Goal: Transaction & Acquisition: Purchase product/service

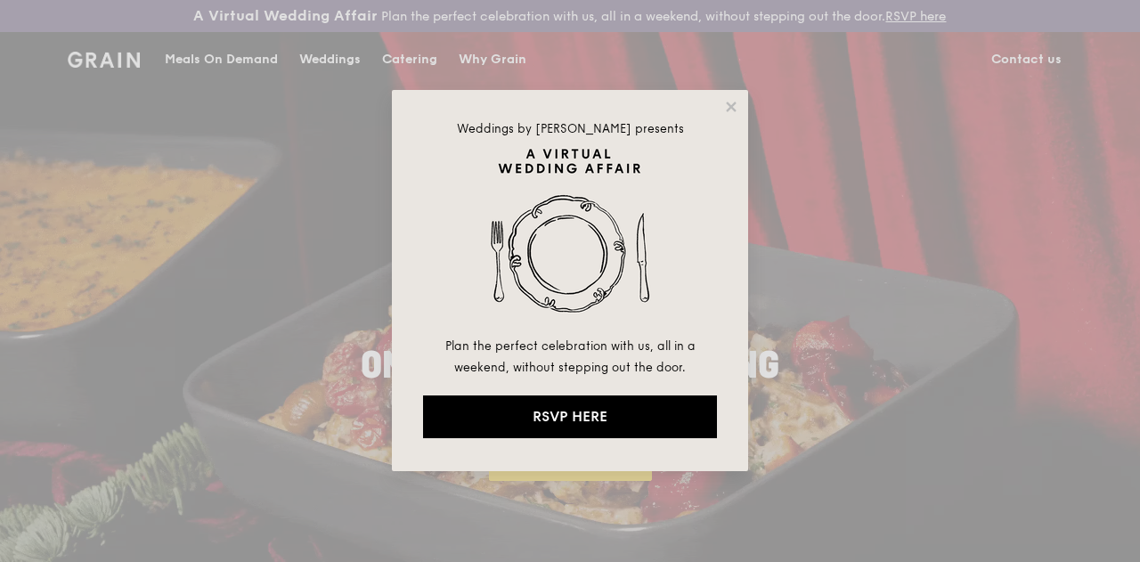
click at [718, 102] on div "Weddings by [PERSON_NAME] presents Plan the perfect celebration with us, all in…" at bounding box center [570, 280] width 356 height 381
click at [724, 108] on icon at bounding box center [731, 107] width 16 height 16
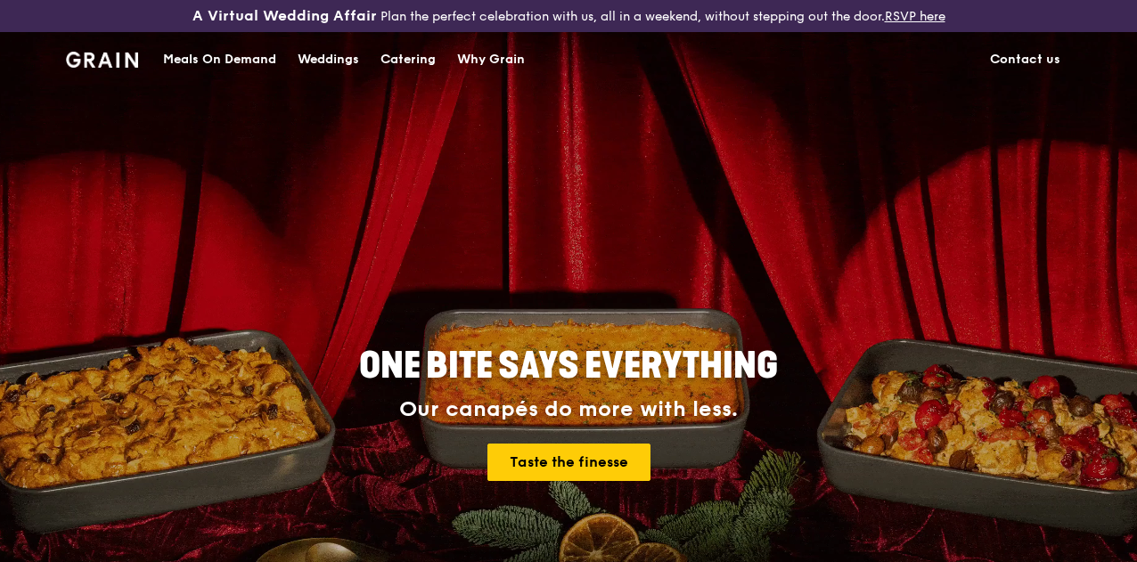
click at [415, 76] on div "Catering" at bounding box center [407, 59] width 55 height 53
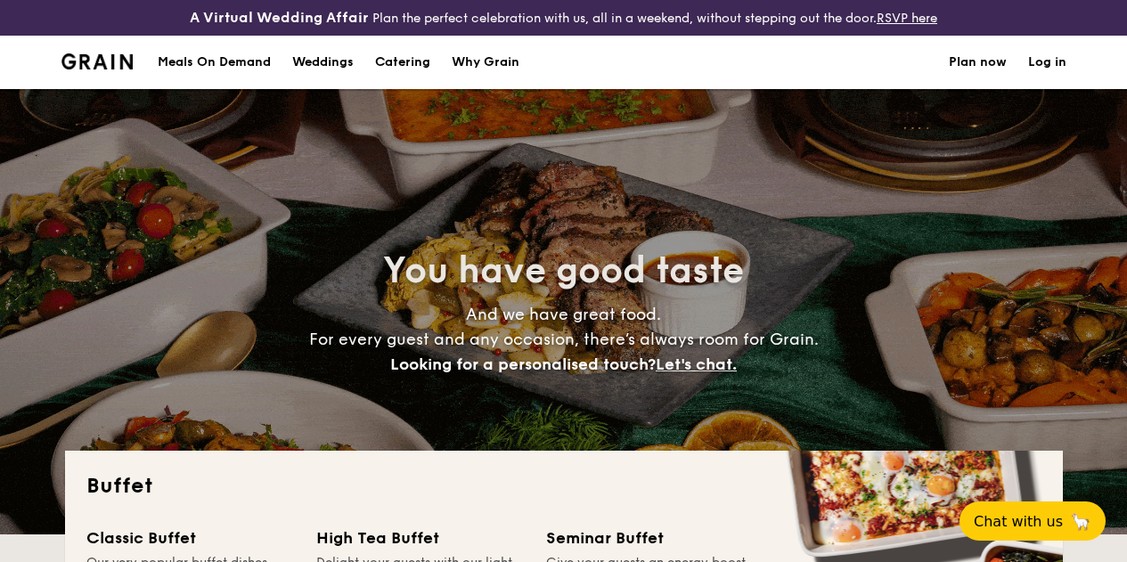
select select
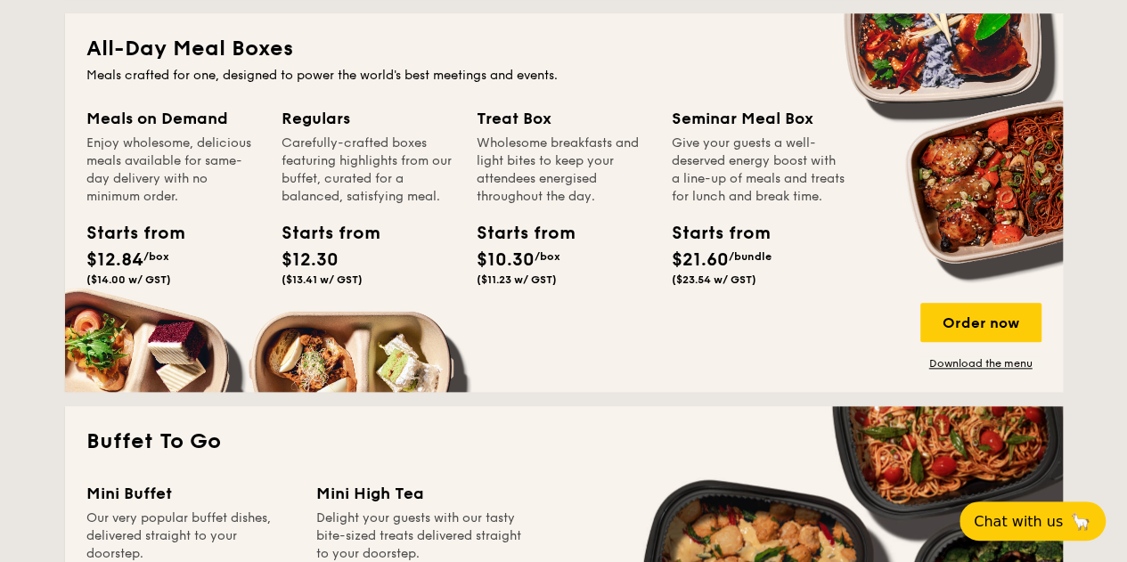
scroll to position [816, 0]
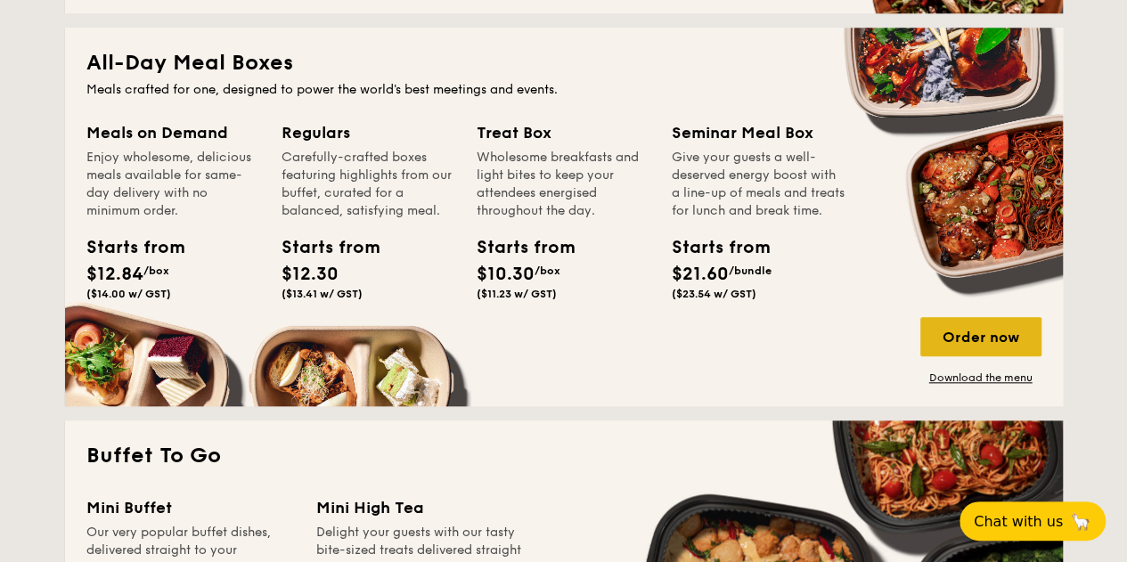
click at [959, 347] on div "Order now" at bounding box center [980, 336] width 121 height 39
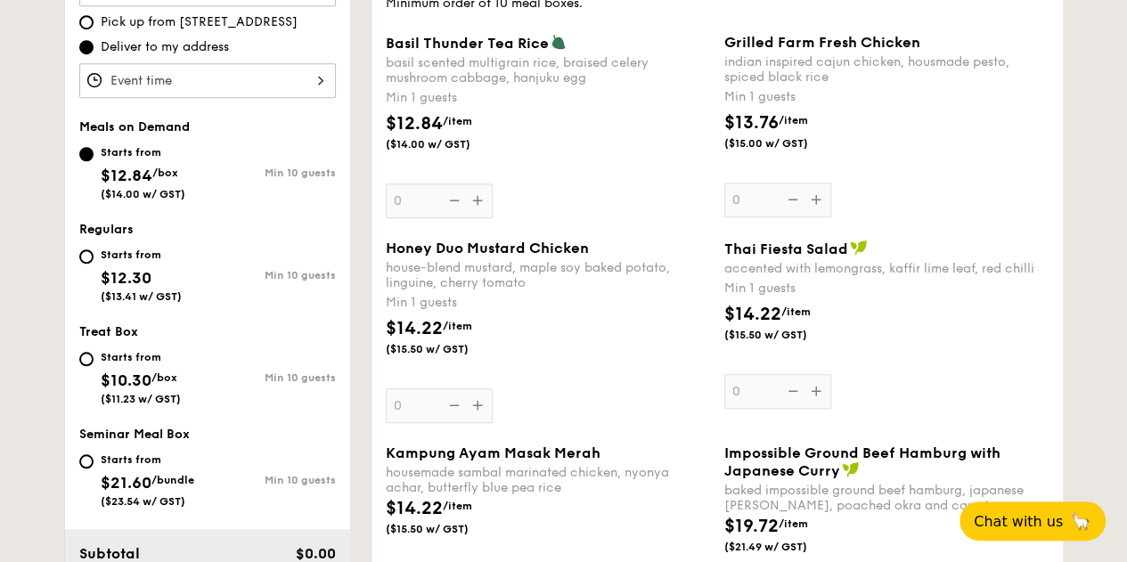
scroll to position [624, 0]
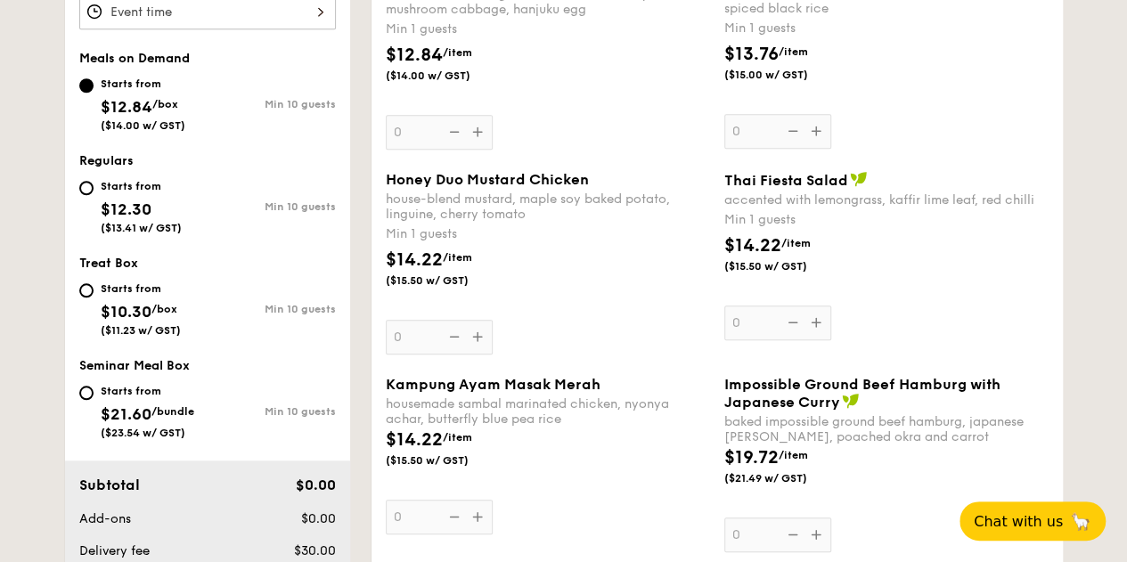
click at [479, 149] on div "Basil Thunder Tea Rice basil scented multigrain rice, braised celery mushroom c…" at bounding box center [548, 57] width 324 height 184
click at [479, 149] on input "0" at bounding box center [439, 132] width 107 height 35
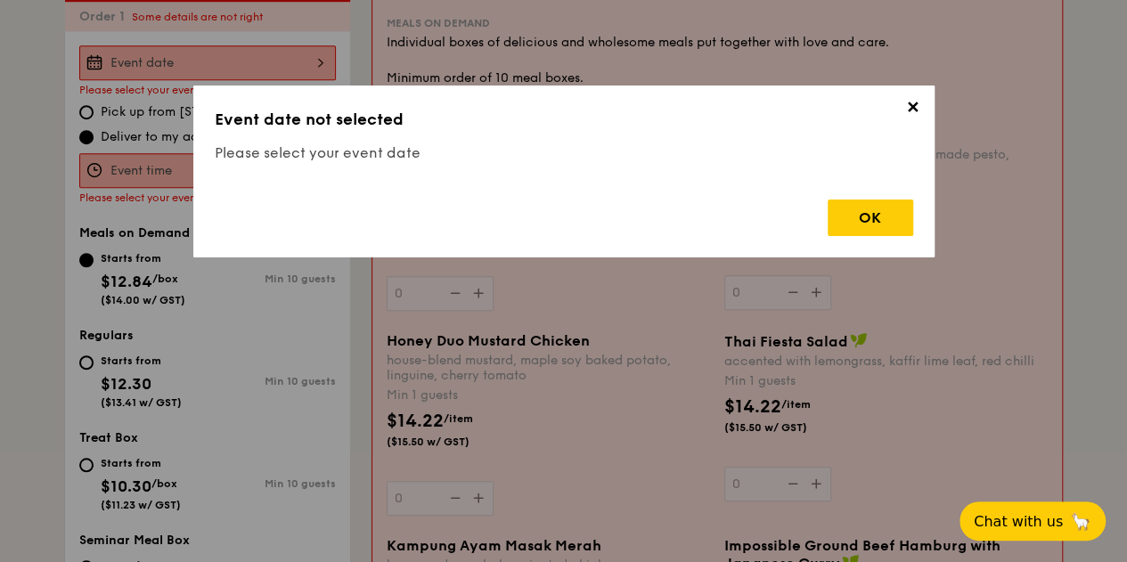
scroll to position [526, 0]
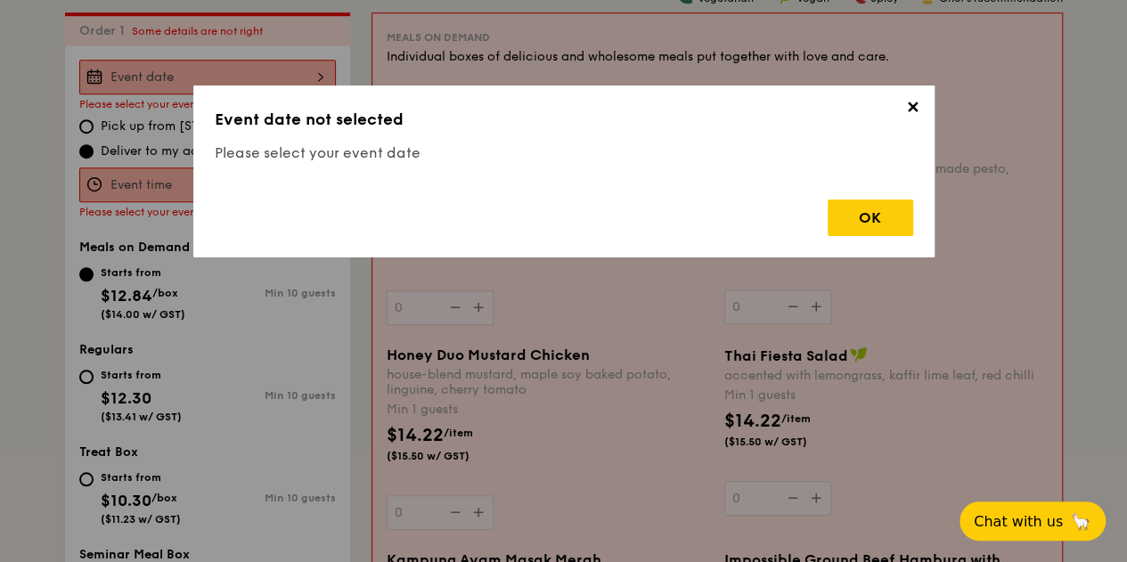
click at [925, 109] on div "✕ Event date not selected Please select your event date OK" at bounding box center [563, 172] width 741 height 172
click at [902, 104] on span "✕" at bounding box center [913, 110] width 25 height 25
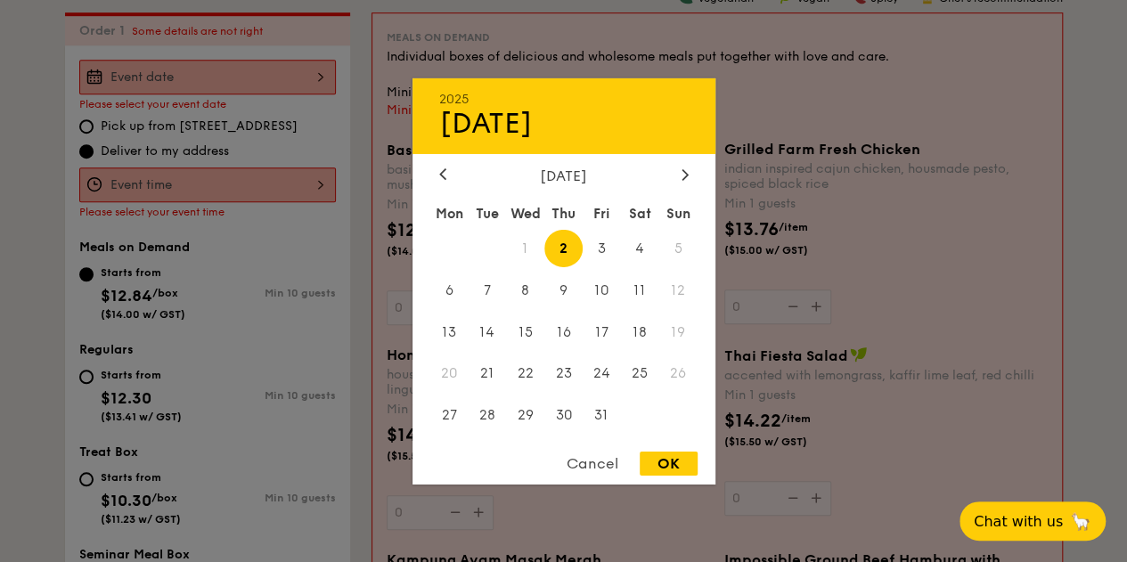
click at [248, 89] on div "2025 Oct 02 October 2025 Mon Tue Wed Thu Fri Sat Sun 1 2 3 4 5 6 7 8 9 10 11 12…" at bounding box center [207, 77] width 257 height 35
click at [518, 331] on span "15" at bounding box center [525, 332] width 38 height 38
click at [673, 462] on div "OK" at bounding box center [669, 464] width 58 height 24
type input "Oct 15, 2025"
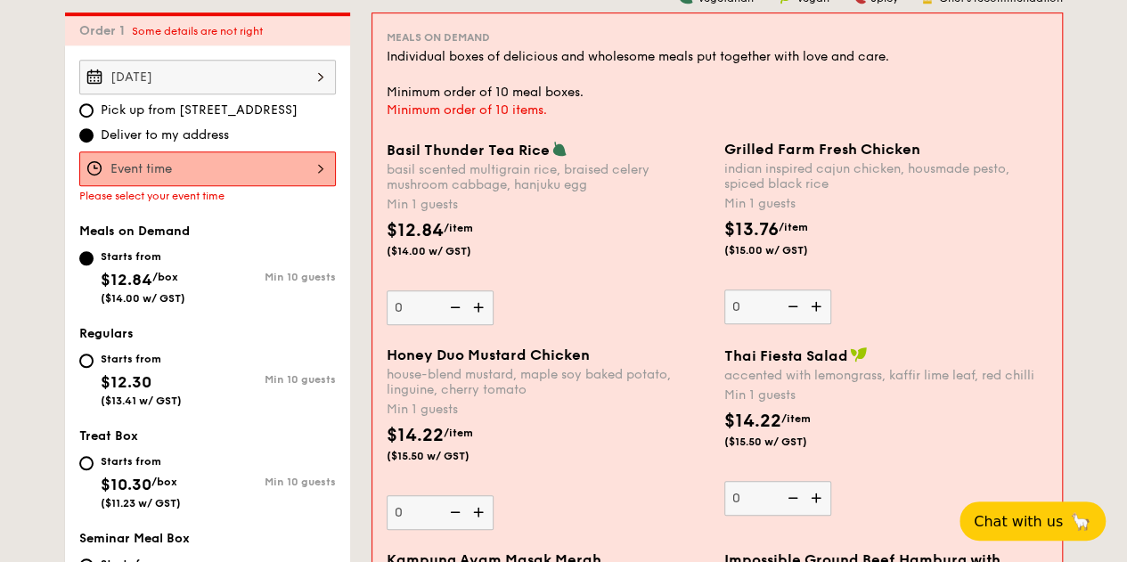
click at [230, 181] on div at bounding box center [207, 168] width 257 height 35
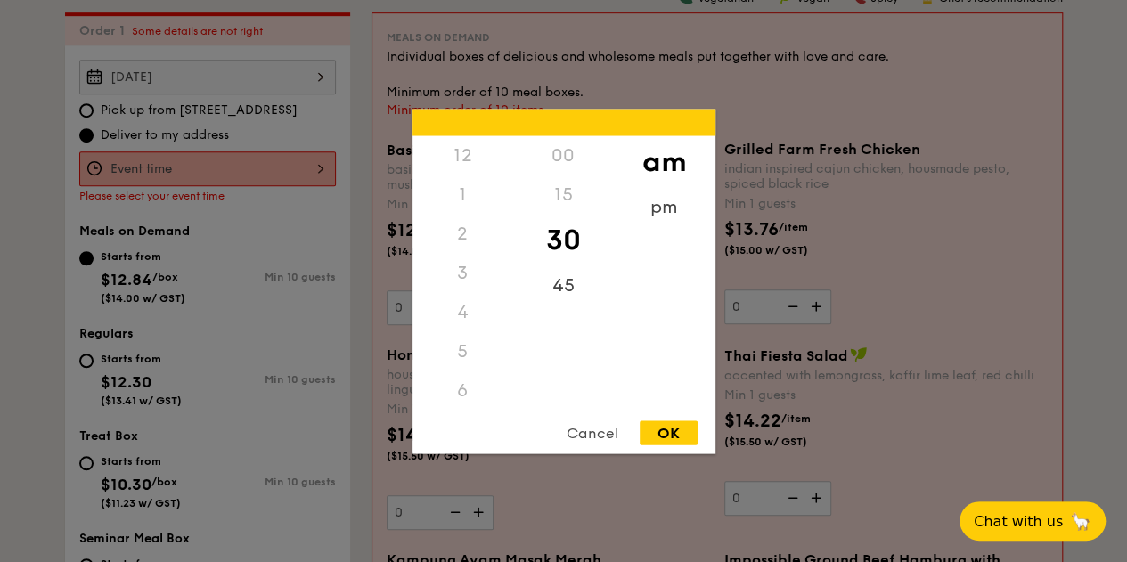
scroll to position [196, 0]
click at [474, 391] on div "11" at bounding box center [462, 385] width 101 height 52
click at [542, 281] on div "45" at bounding box center [563, 291] width 101 height 52
click at [660, 207] on div "pm" at bounding box center [664, 213] width 101 height 52
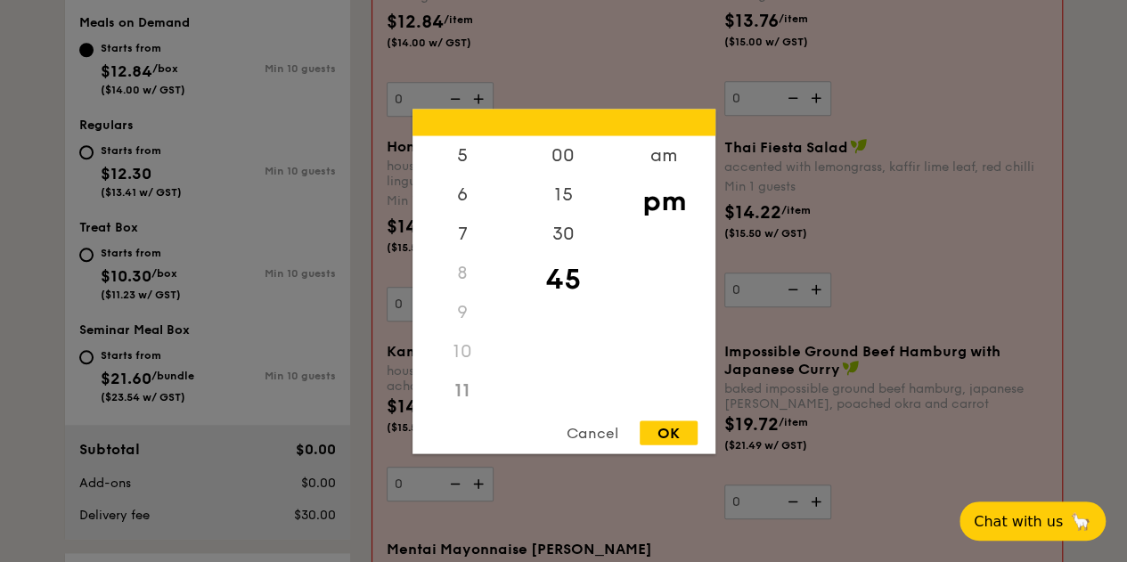
scroll to position [198, 0]
click at [648, 163] on div "am" at bounding box center [664, 161] width 101 height 52
click at [459, 396] on div "11" at bounding box center [462, 395] width 101 height 52
click at [678, 437] on div "OK" at bounding box center [669, 432] width 58 height 24
type input "11:45AM"
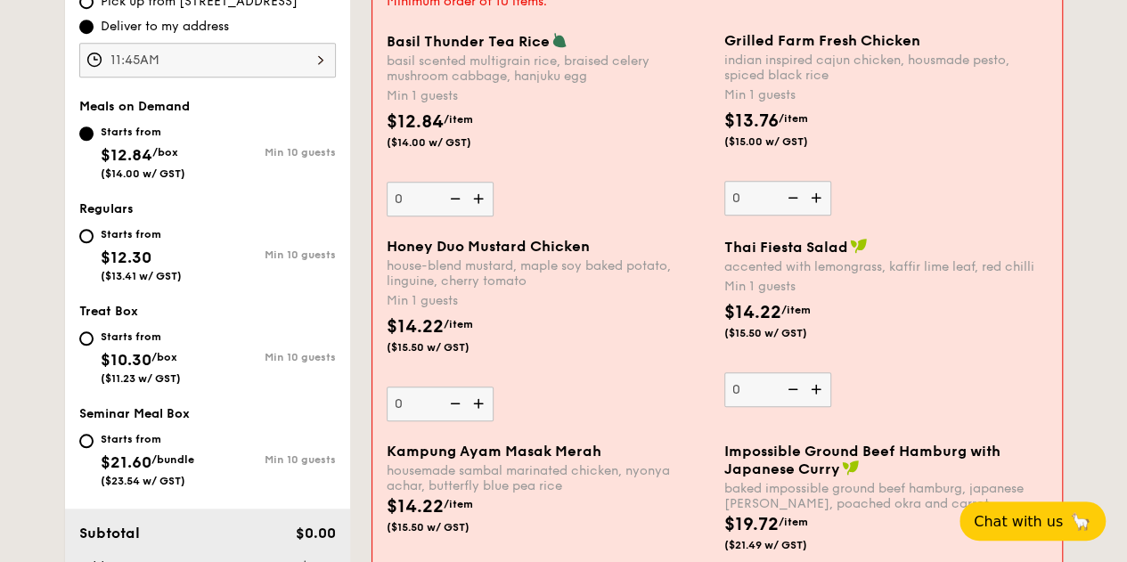
scroll to position [645, 0]
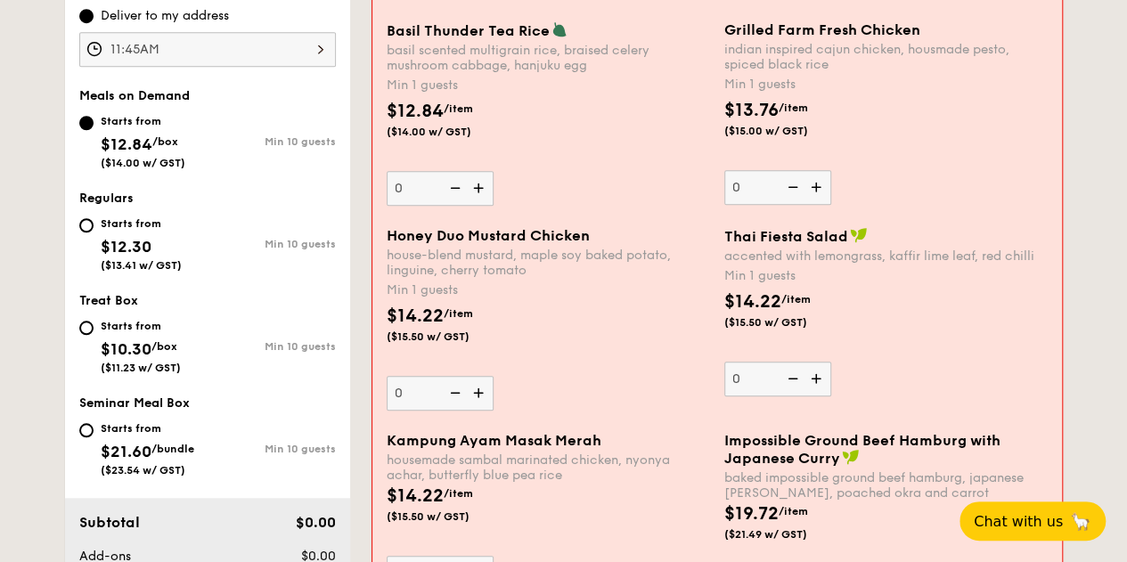
click at [825, 204] on img at bounding box center [817, 187] width 27 height 34
click at [825, 204] on input "0" at bounding box center [777, 187] width 107 height 35
click at [825, 204] on img at bounding box center [817, 187] width 27 height 34
click at [825, 204] on input "1" at bounding box center [777, 187] width 107 height 35
click at [825, 204] on img at bounding box center [817, 187] width 27 height 34
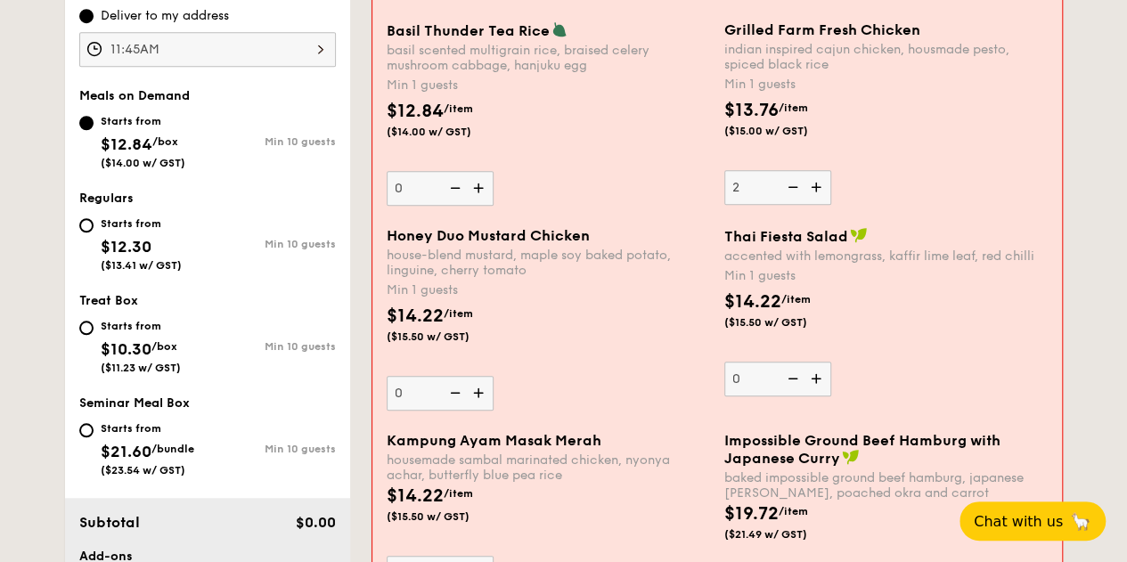
click at [825, 204] on input "2" at bounding box center [777, 187] width 107 height 35
click at [825, 204] on img at bounding box center [817, 187] width 27 height 34
click at [825, 204] on input "3" at bounding box center [777, 187] width 107 height 35
click at [825, 204] on img at bounding box center [817, 187] width 27 height 34
click at [825, 204] on input "4" at bounding box center [777, 187] width 107 height 35
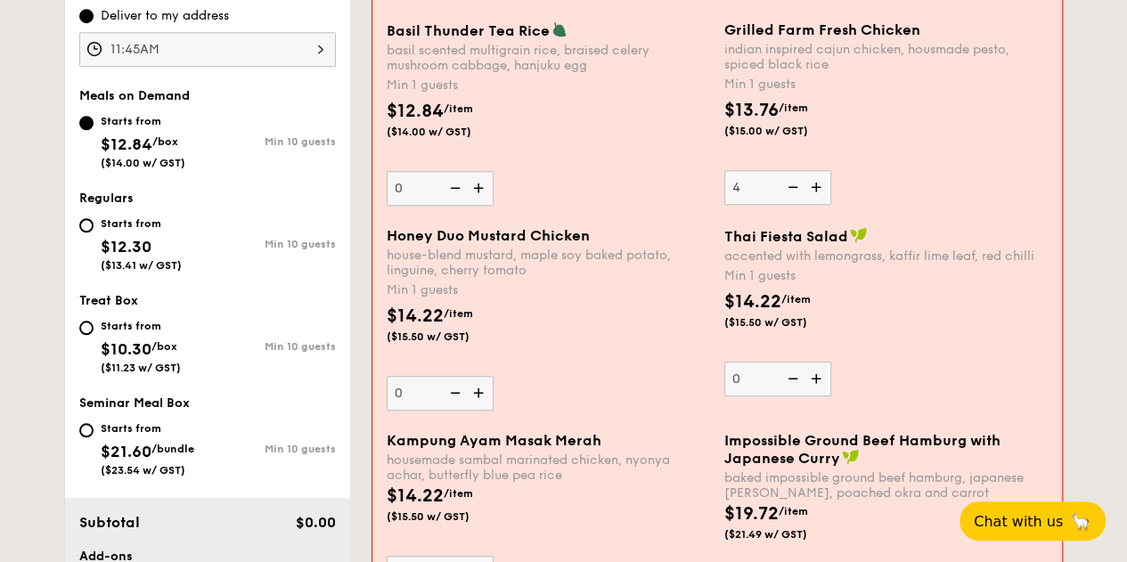
type input "5"
click at [476, 393] on img at bounding box center [480, 393] width 27 height 34
click at [476, 393] on input "0" at bounding box center [440, 393] width 107 height 35
click at [476, 393] on img at bounding box center [480, 393] width 27 height 34
click at [476, 393] on input "1" at bounding box center [440, 393] width 107 height 35
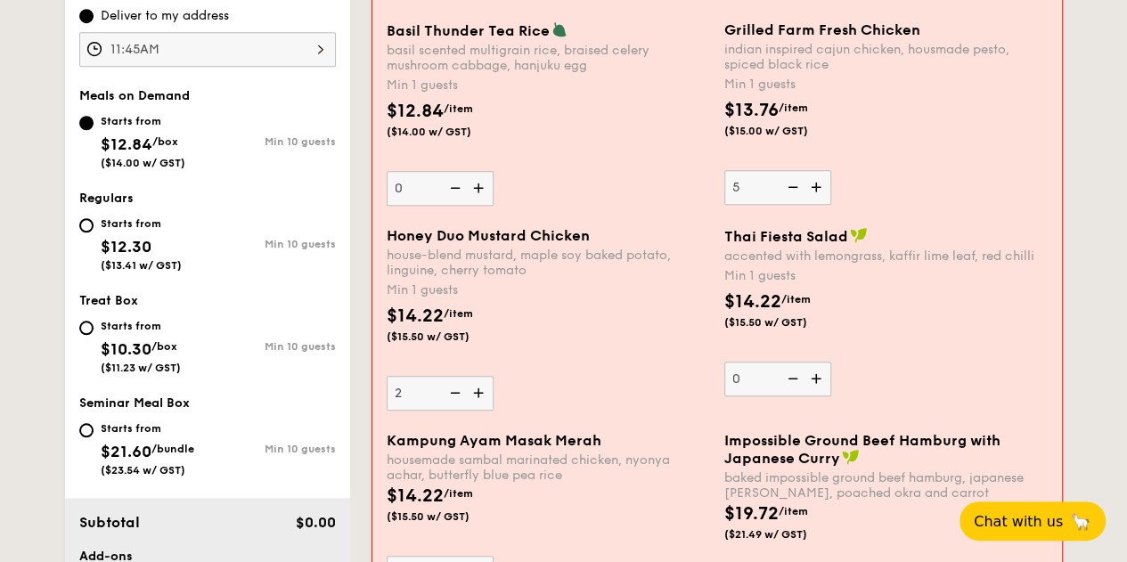
click at [476, 393] on img at bounding box center [480, 393] width 27 height 34
click at [476, 393] on input "2" at bounding box center [440, 393] width 107 height 35
click at [476, 393] on img at bounding box center [480, 393] width 27 height 34
click at [476, 393] on input "3" at bounding box center [440, 393] width 107 height 35
click at [476, 393] on img at bounding box center [480, 393] width 27 height 34
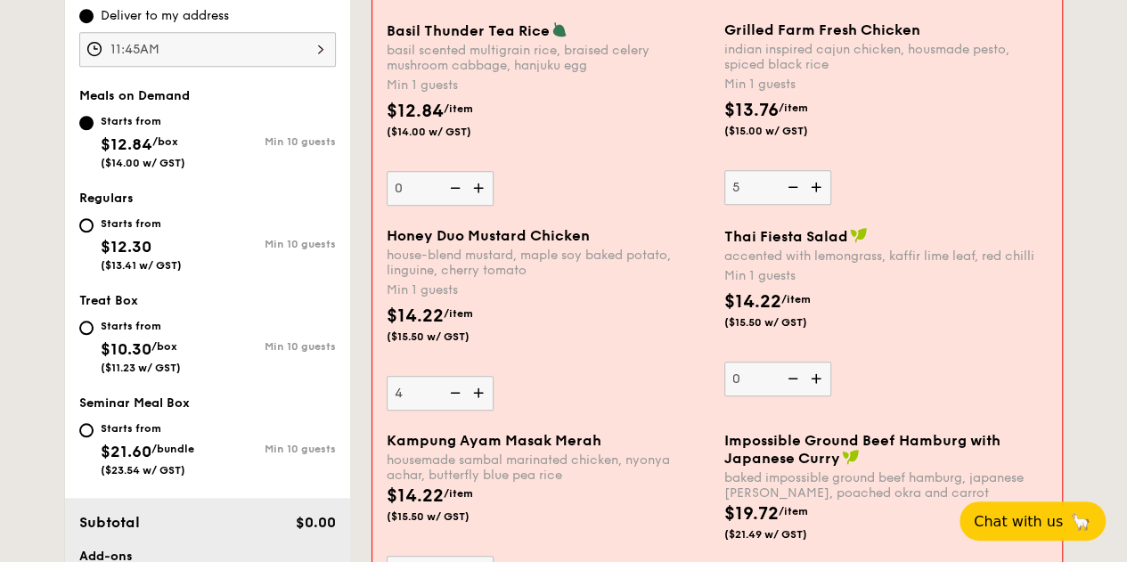
click at [476, 393] on input "4" at bounding box center [440, 393] width 107 height 35
type input "5"
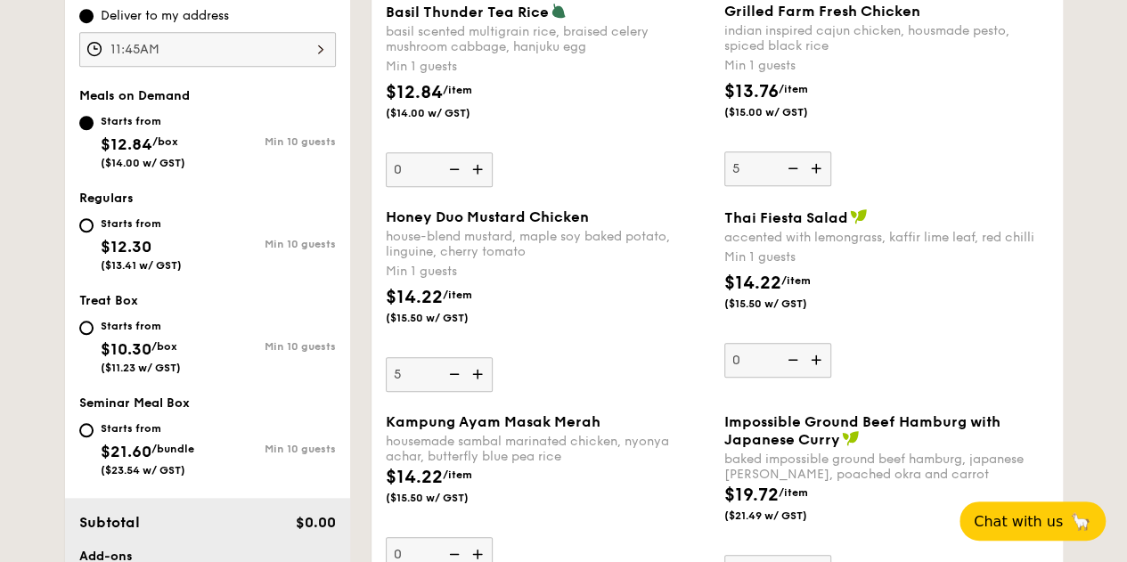
click at [831, 378] on div "Thai Fiesta Salad accented with lemongrass, kaffir lime leaf, red chilli Min 1 …" at bounding box center [886, 292] width 324 height 169
click at [831, 378] on input "0" at bounding box center [777, 360] width 107 height 35
click at [832, 378] on div "Thai Fiesta Salad accented with lemongrass, kaffir lime leaf, red chilli Min 1 …" at bounding box center [886, 292] width 324 height 169
click at [831, 378] on input "0" at bounding box center [777, 360] width 107 height 35
click at [833, 378] on div "Thai Fiesta Salad accented with lemongrass, kaffir lime leaf, red chilli Min 1 …" at bounding box center [886, 292] width 324 height 169
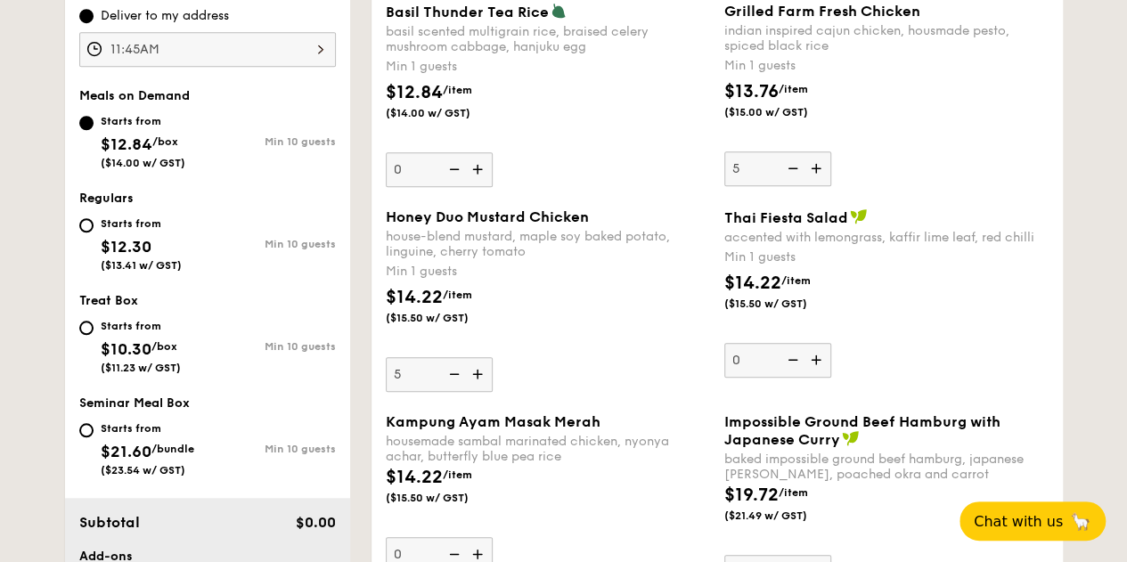
click at [831, 378] on input "0" at bounding box center [777, 360] width 107 height 35
click at [821, 376] on img at bounding box center [817, 360] width 27 height 34
click at [821, 376] on input "0" at bounding box center [777, 360] width 107 height 35
click at [821, 375] on img at bounding box center [817, 360] width 27 height 34
click at [821, 375] on input "1" at bounding box center [777, 360] width 107 height 35
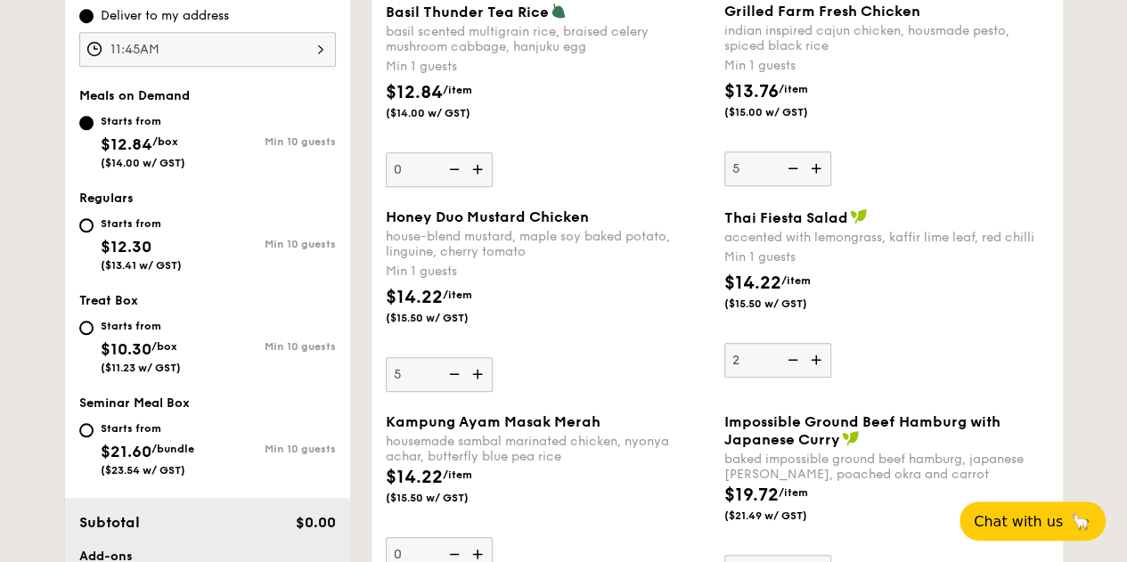
click at [821, 375] on img at bounding box center [817, 360] width 27 height 34
click at [821, 375] on input "2" at bounding box center [777, 360] width 107 height 35
click at [821, 375] on img at bounding box center [817, 360] width 27 height 34
click at [821, 375] on input "3" at bounding box center [777, 360] width 107 height 35
click at [821, 376] on img at bounding box center [817, 360] width 27 height 34
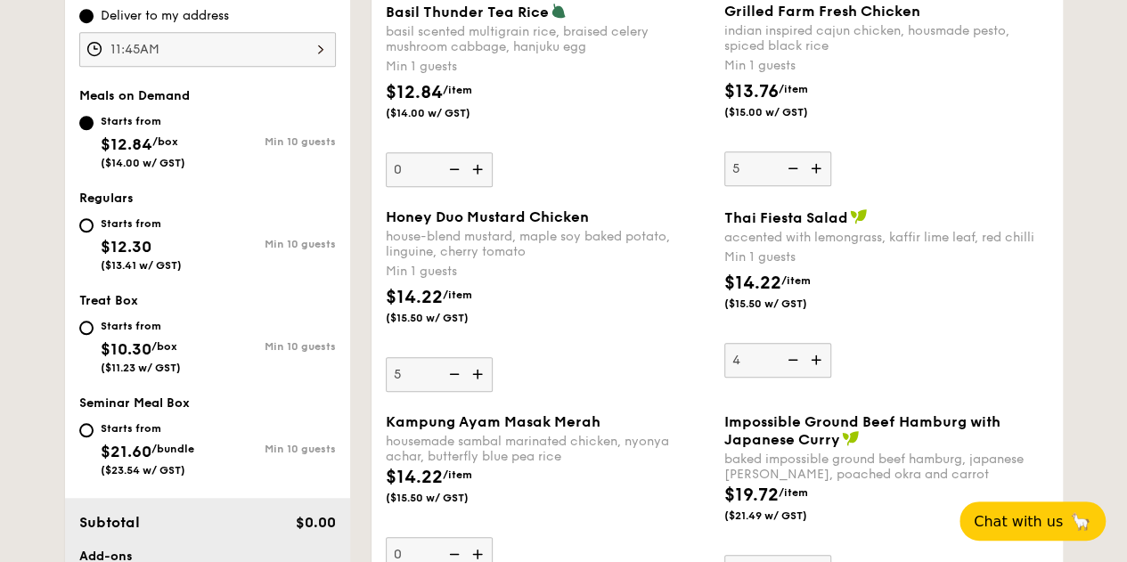
click at [821, 376] on input "4" at bounding box center [777, 360] width 107 height 35
click at [793, 375] on img at bounding box center [791, 360] width 27 height 34
click at [793, 375] on input "5" at bounding box center [777, 360] width 107 height 35
click at [795, 374] on img at bounding box center [791, 360] width 27 height 34
click at [795, 374] on input "4" at bounding box center [777, 360] width 107 height 35
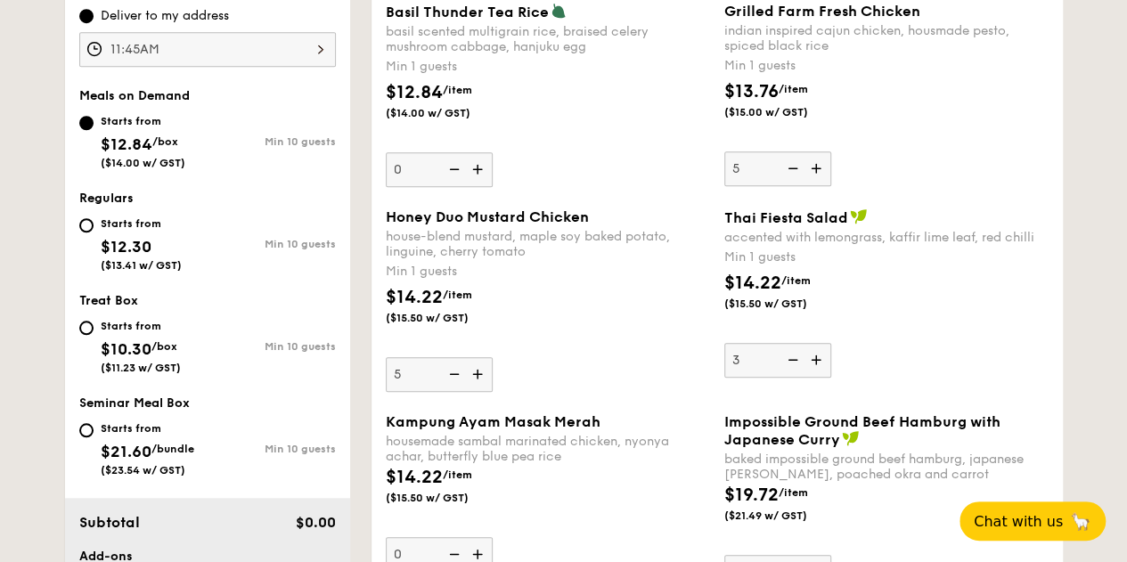
click at [795, 374] on img at bounding box center [791, 360] width 27 height 34
click at [795, 374] on input "3" at bounding box center [777, 360] width 107 height 35
click at [795, 375] on img at bounding box center [791, 360] width 27 height 34
click at [795, 375] on input "2" at bounding box center [777, 360] width 107 height 35
click at [795, 375] on img at bounding box center [791, 360] width 27 height 34
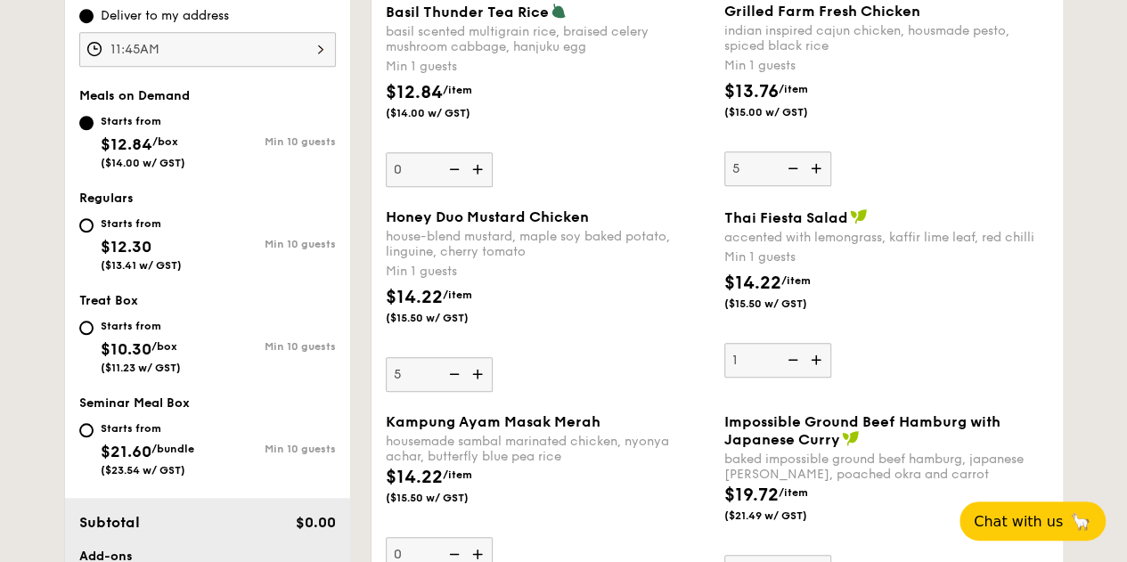
click at [795, 375] on input "1" at bounding box center [777, 360] width 107 height 35
type input "0"
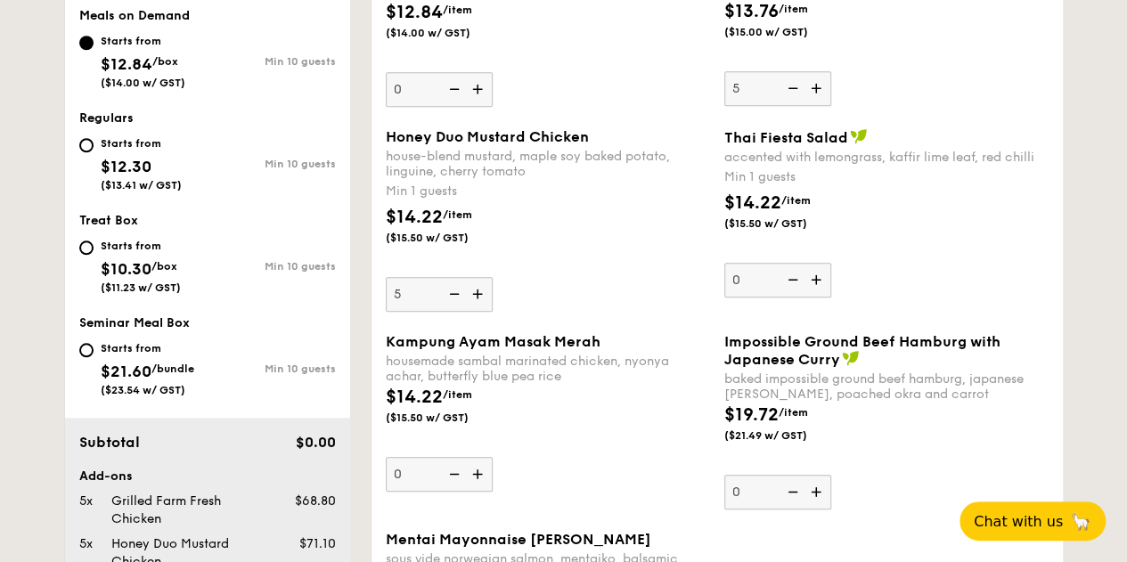
scroll to position [734, 0]
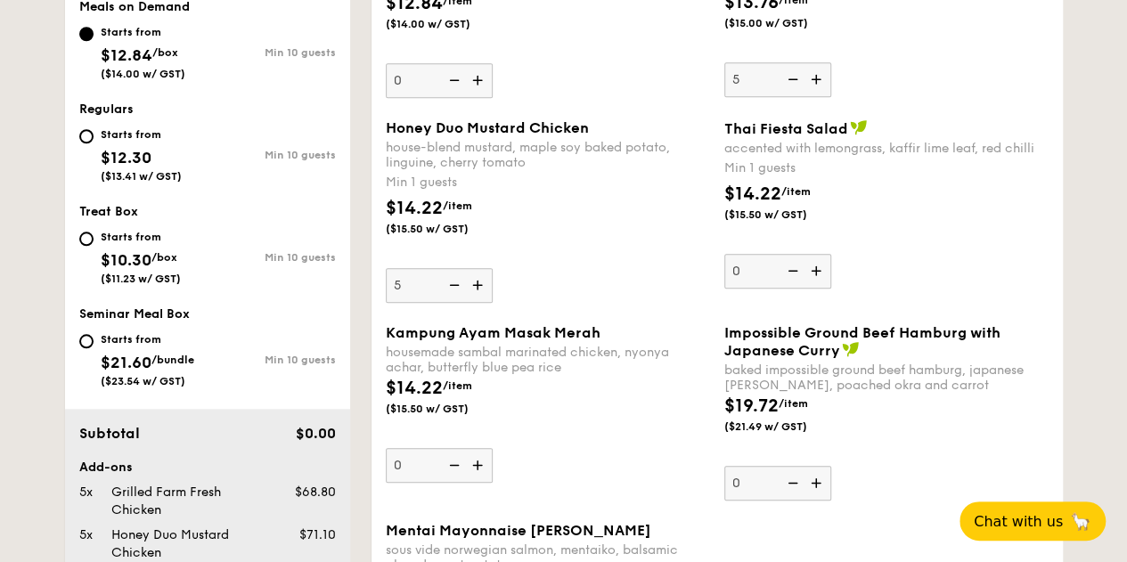
click at [484, 477] on img at bounding box center [479, 465] width 27 height 34
click at [484, 477] on input "0" at bounding box center [439, 465] width 107 height 35
click at [484, 477] on img at bounding box center [479, 465] width 27 height 34
click at [484, 477] on input "1" at bounding box center [439, 465] width 107 height 35
click at [484, 477] on img at bounding box center [479, 465] width 27 height 34
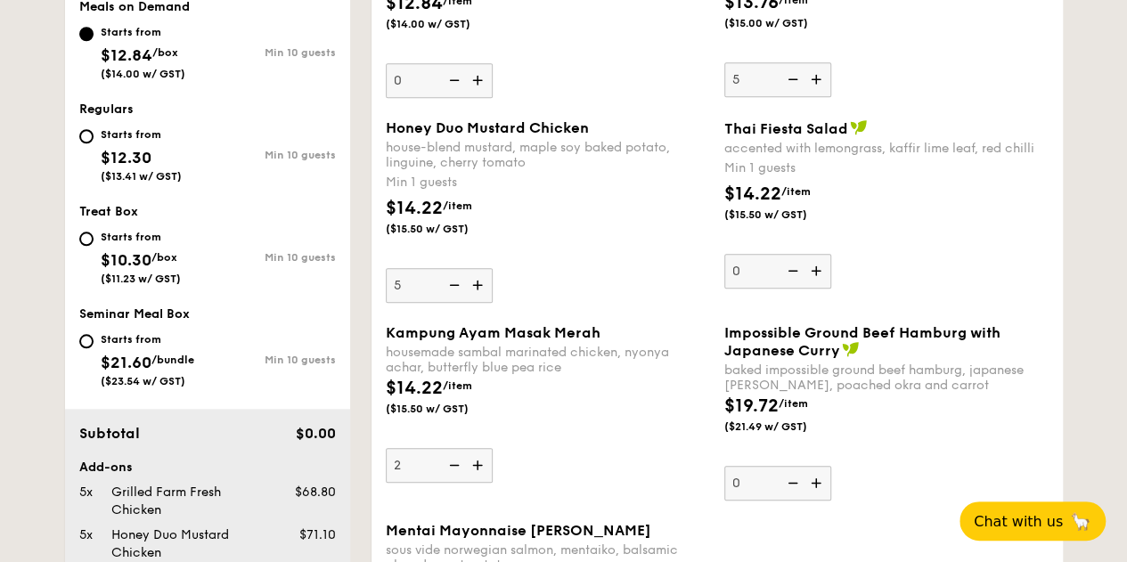
click at [484, 477] on input "2" at bounding box center [439, 465] width 107 height 35
click at [484, 477] on img at bounding box center [479, 465] width 27 height 34
click at [484, 477] on input "3" at bounding box center [439, 465] width 107 height 35
click at [484, 477] on img at bounding box center [479, 465] width 27 height 34
click at [484, 477] on input "4" at bounding box center [439, 465] width 107 height 35
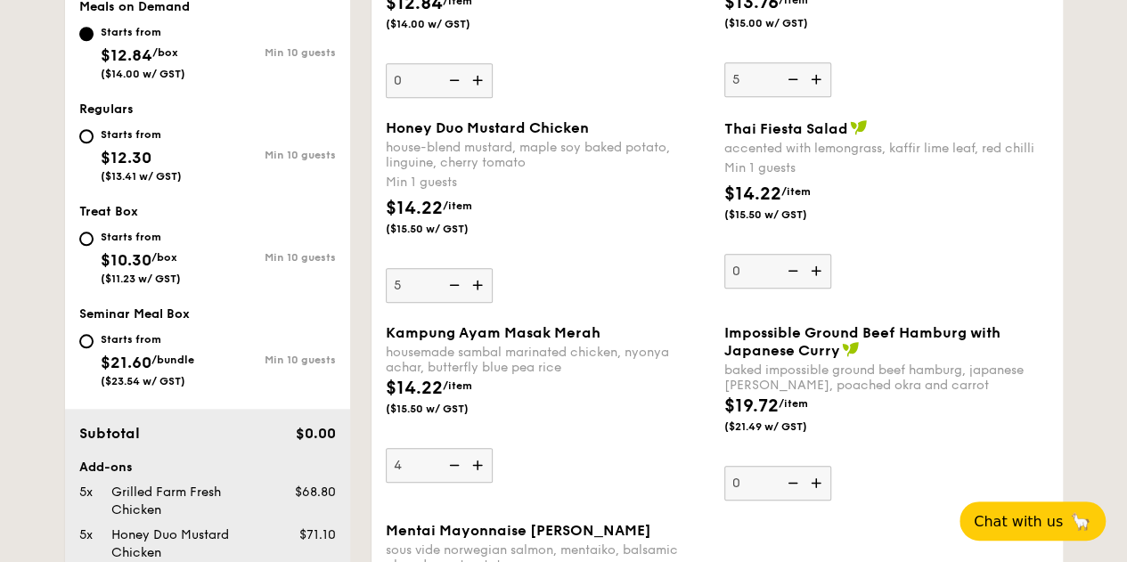
type input "5"
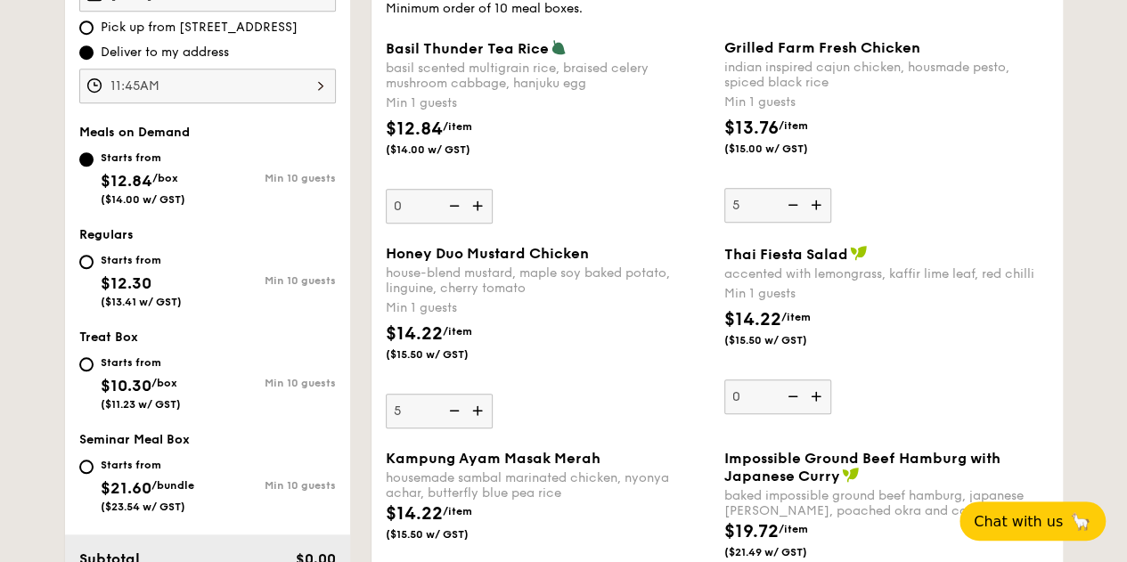
scroll to position [604, 0]
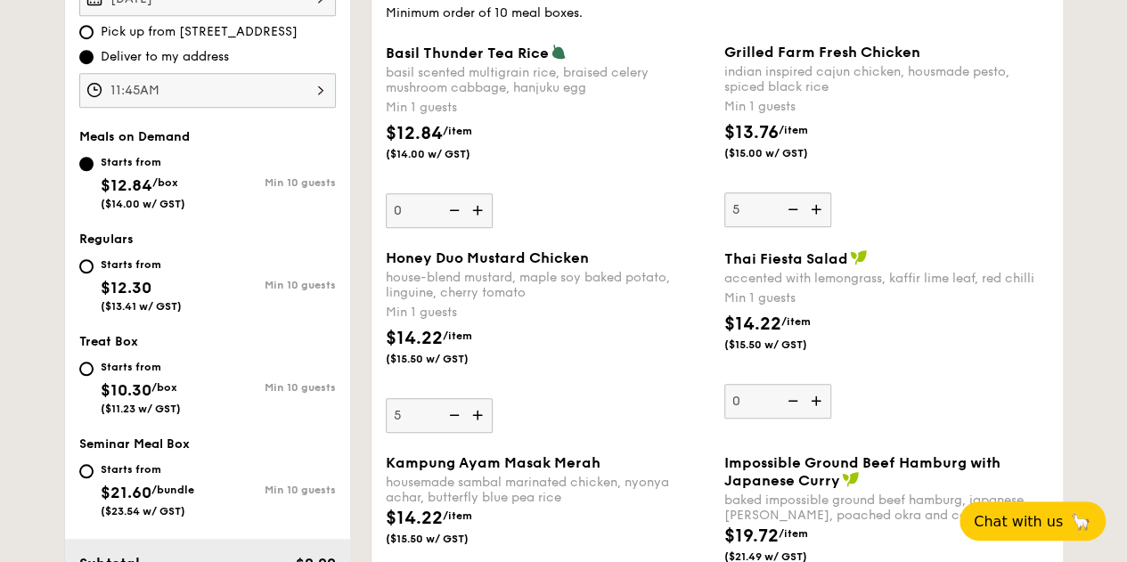
drag, startPoint x: 1020, startPoint y: 196, endPoint x: 1011, endPoint y: 202, distance: 10.9
click at [1019, 197] on div "Grilled Farm Fresh Chicken indian inspired cajun chicken, housmade pesto, spice…" at bounding box center [886, 136] width 324 height 184
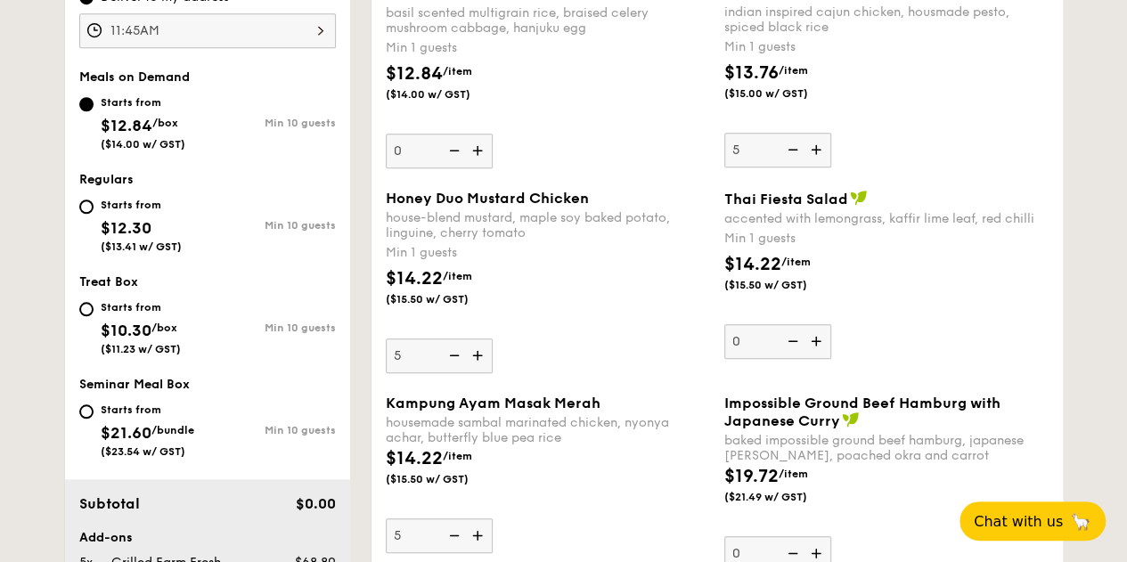
click at [992, 190] on div "Basil Thunder Tea Rice basil scented multigrain rice, braised celery mushroom c…" at bounding box center [717, 87] width 677 height 206
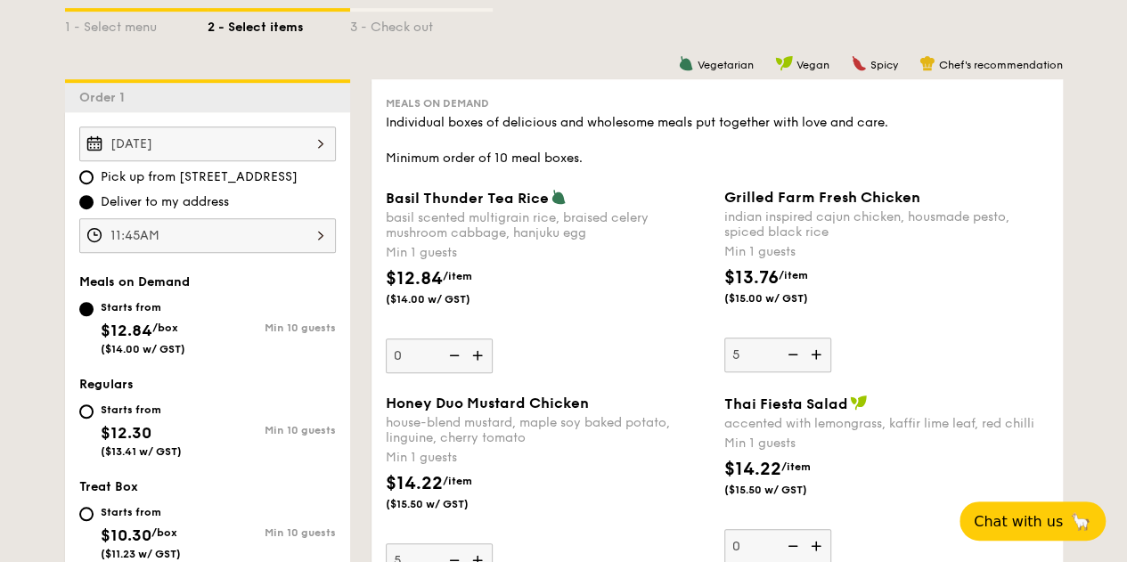
scroll to position [456, 0]
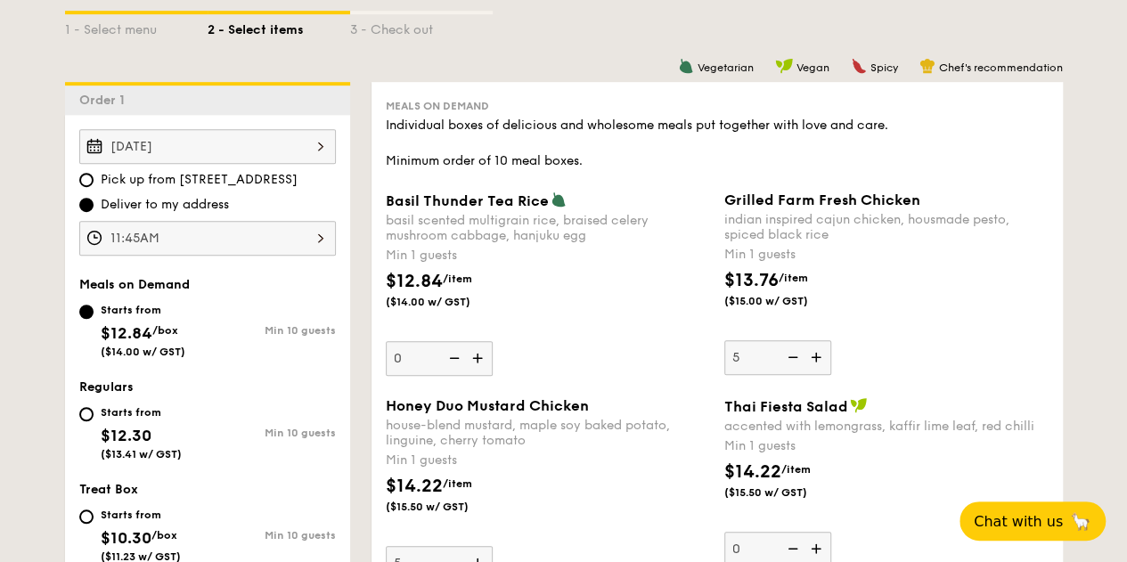
click at [820, 371] on img at bounding box center [817, 357] width 27 height 34
click at [820, 371] on input "5" at bounding box center [777, 357] width 107 height 35
click at [820, 371] on img at bounding box center [817, 357] width 27 height 34
click at [820, 371] on input "6" at bounding box center [777, 357] width 107 height 35
click at [820, 371] on img at bounding box center [817, 357] width 27 height 34
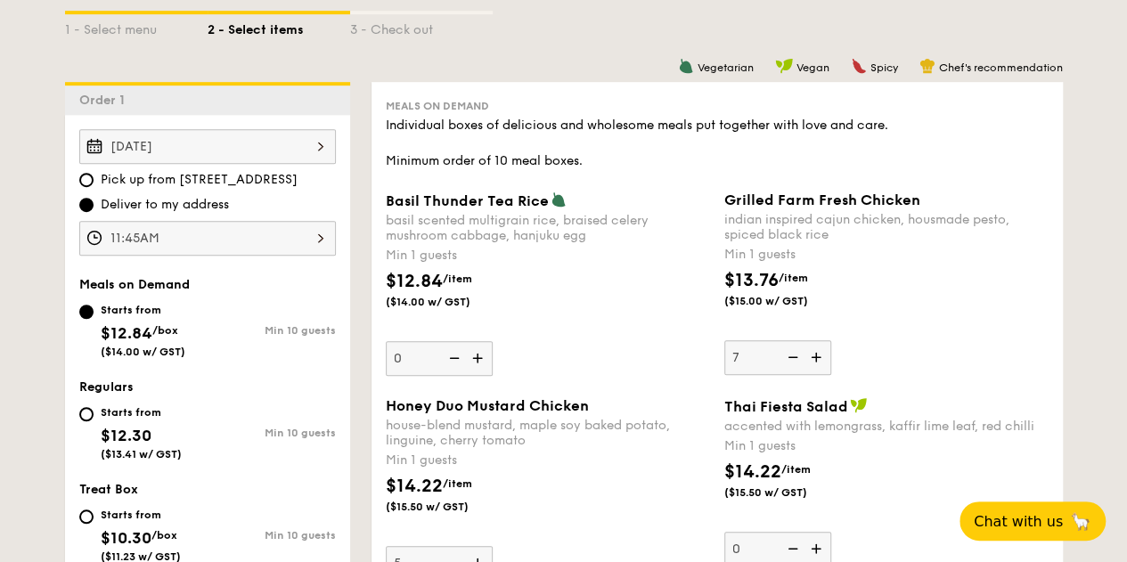
click at [820, 371] on input "7" at bounding box center [777, 357] width 107 height 35
click at [820, 371] on img at bounding box center [817, 357] width 27 height 34
click at [820, 371] on input "8" at bounding box center [777, 357] width 107 height 35
click at [818, 370] on img at bounding box center [817, 357] width 27 height 34
click at [818, 370] on input "9" at bounding box center [777, 357] width 107 height 35
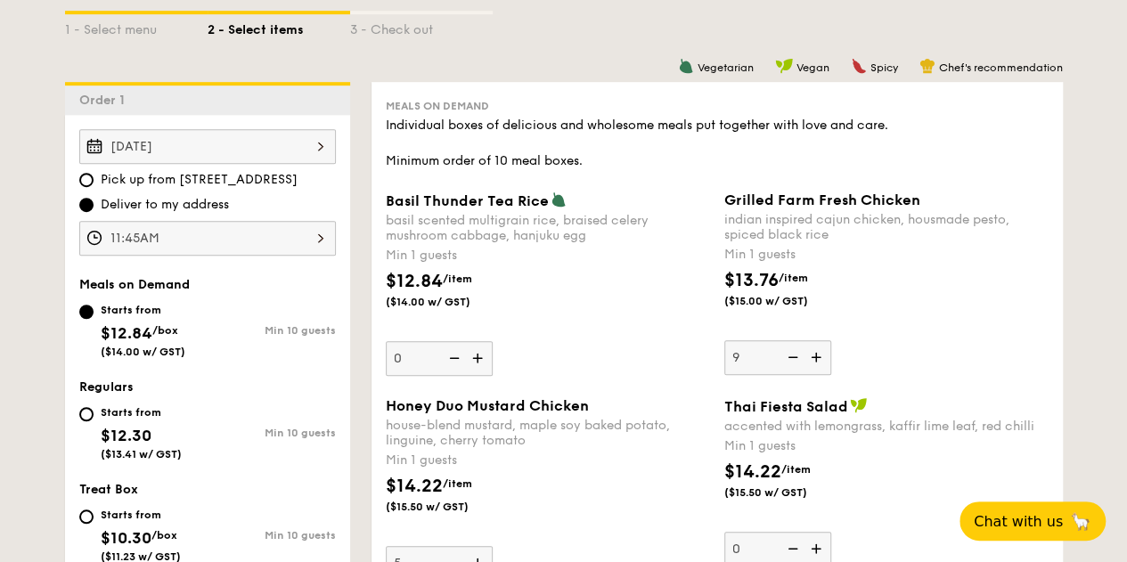
type input "10"
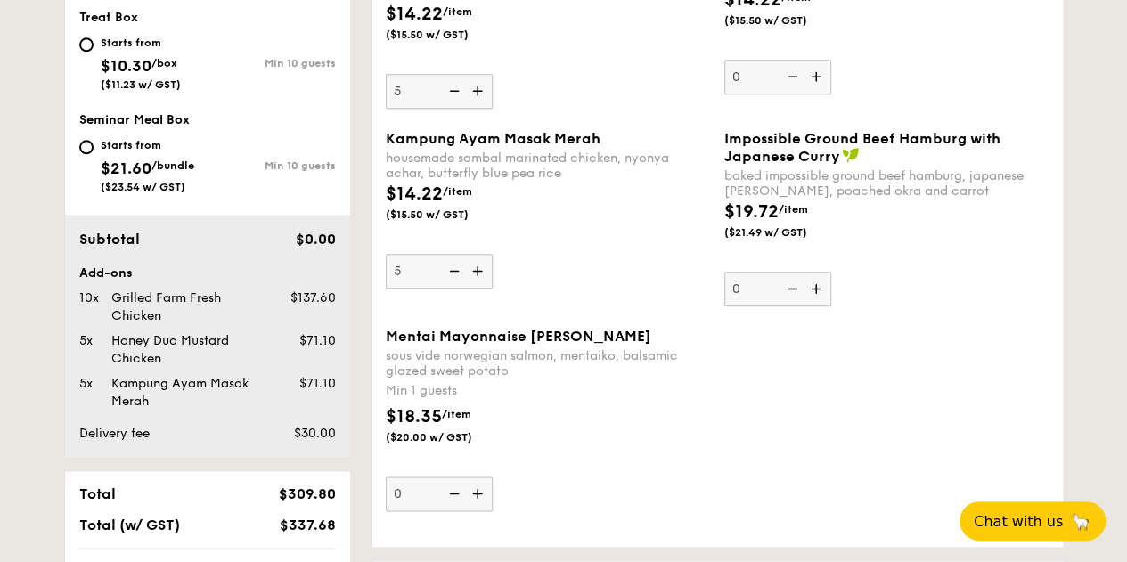
scroll to position [902, 0]
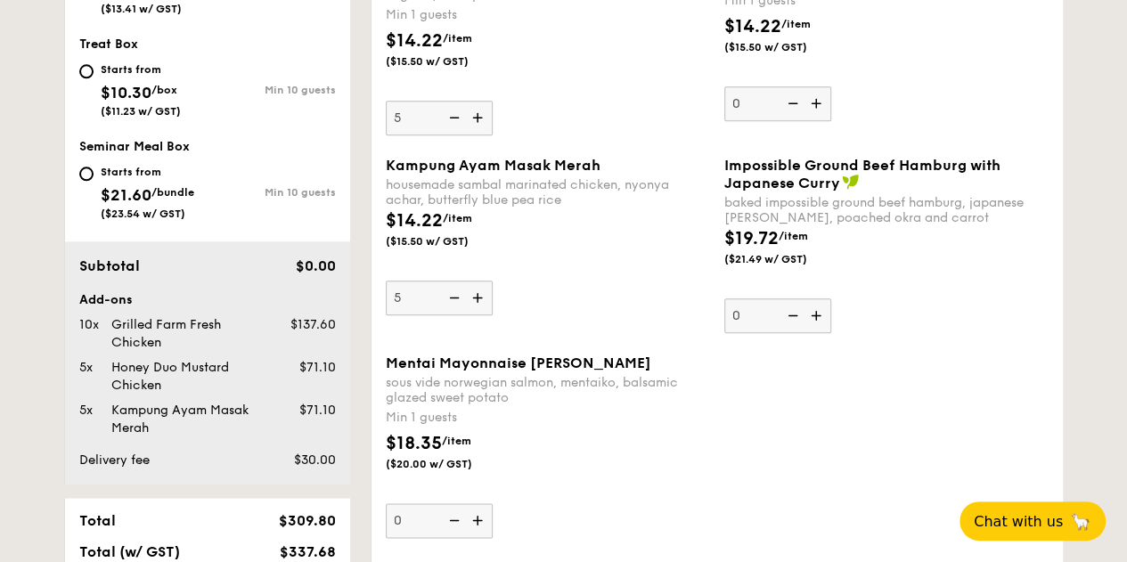
click at [486, 314] on img at bounding box center [479, 298] width 27 height 34
click at [486, 315] on input "5" at bounding box center [439, 298] width 107 height 35
click at [486, 314] on img at bounding box center [479, 298] width 27 height 34
click at [486, 315] on input "6" at bounding box center [439, 298] width 107 height 35
type input "7"
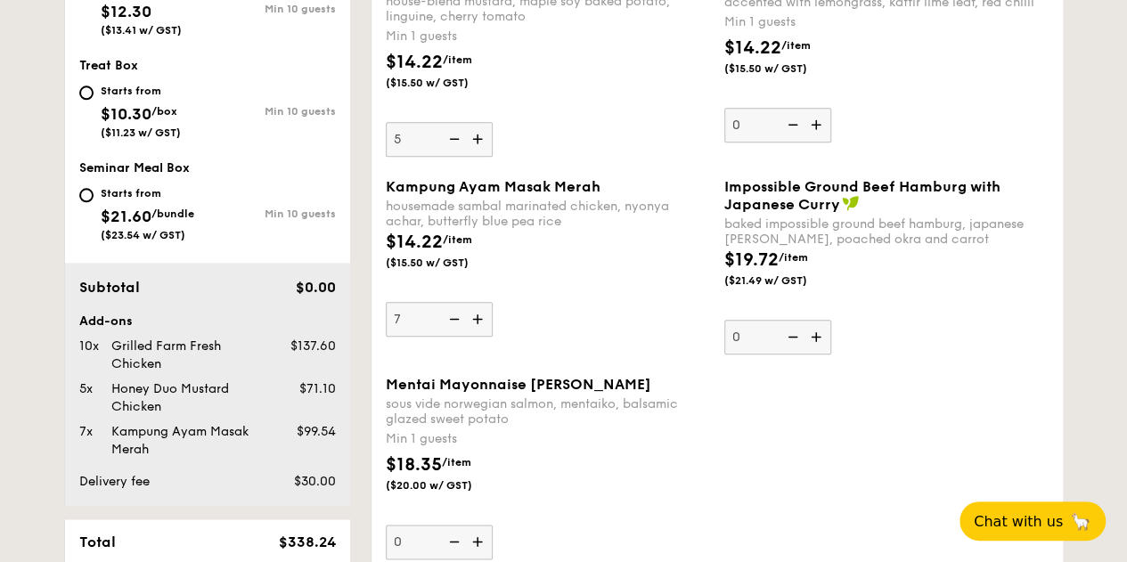
scroll to position [871, 0]
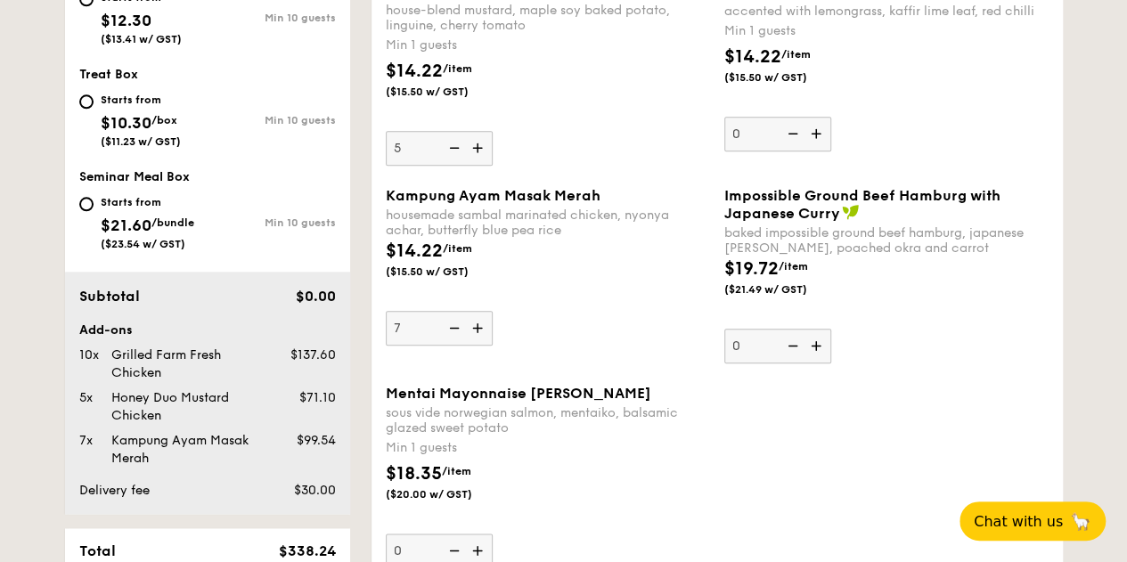
click at [490, 165] on img at bounding box center [479, 148] width 27 height 34
click at [490, 166] on input "5" at bounding box center [439, 148] width 107 height 35
click at [488, 165] on img at bounding box center [479, 148] width 27 height 34
click at [488, 166] on input "6" at bounding box center [439, 148] width 107 height 35
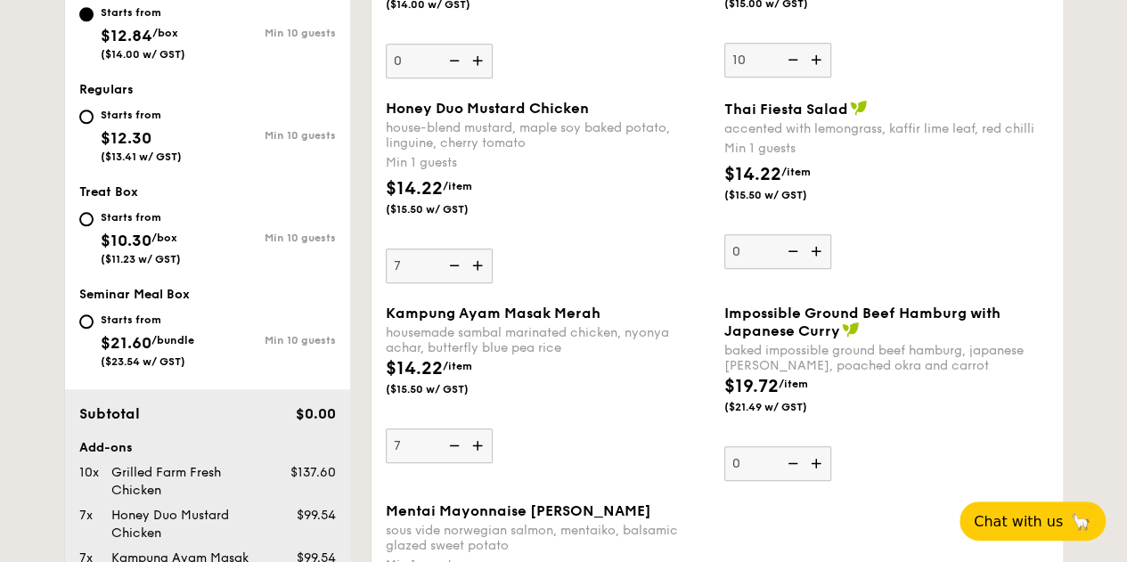
scroll to position [753, 0]
click at [477, 283] on img at bounding box center [479, 266] width 27 height 34
click at [477, 283] on input "7" at bounding box center [439, 266] width 107 height 35
click at [472, 283] on img at bounding box center [479, 266] width 27 height 34
click at [472, 283] on input "8" at bounding box center [439, 266] width 107 height 35
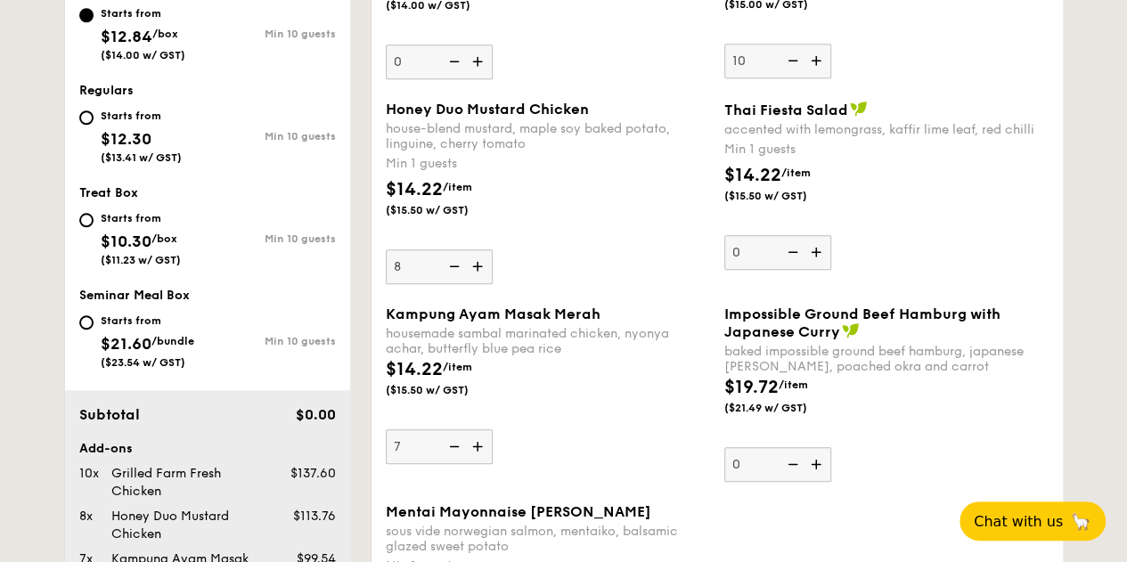
type input "9"
click at [479, 462] on img at bounding box center [479, 446] width 27 height 34
click at [479, 462] on input "7" at bounding box center [439, 446] width 107 height 35
click at [477, 461] on img at bounding box center [479, 446] width 27 height 34
click at [477, 461] on input "8" at bounding box center [439, 446] width 107 height 35
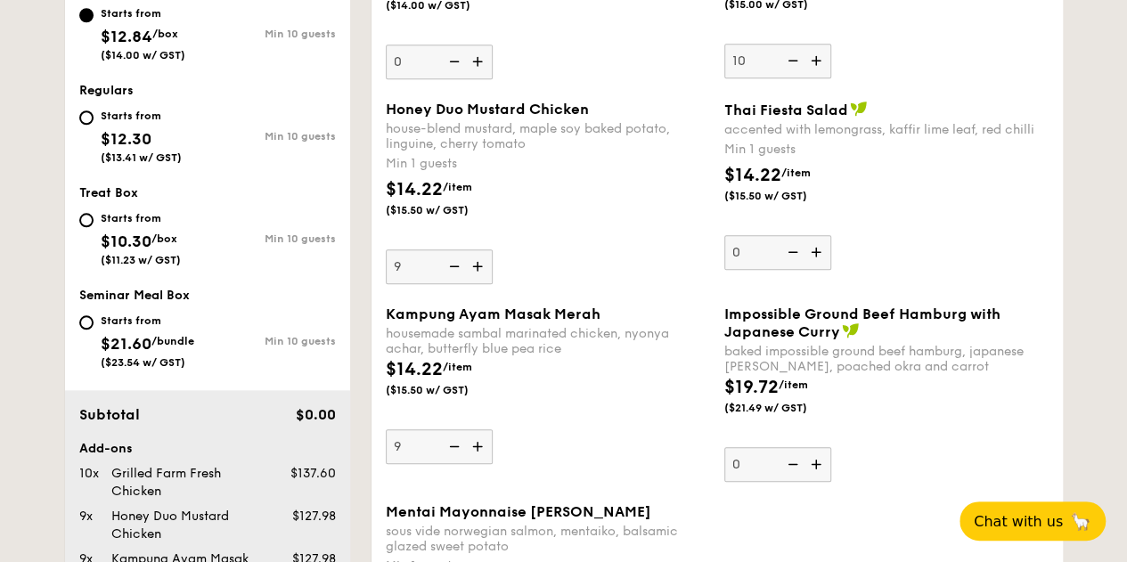
click at [481, 456] on img at bounding box center [479, 446] width 27 height 34
click at [481, 456] on input "9" at bounding box center [439, 446] width 107 height 35
type input "10"
click at [479, 283] on img at bounding box center [479, 266] width 27 height 34
click at [479, 284] on input "9" at bounding box center [439, 266] width 107 height 35
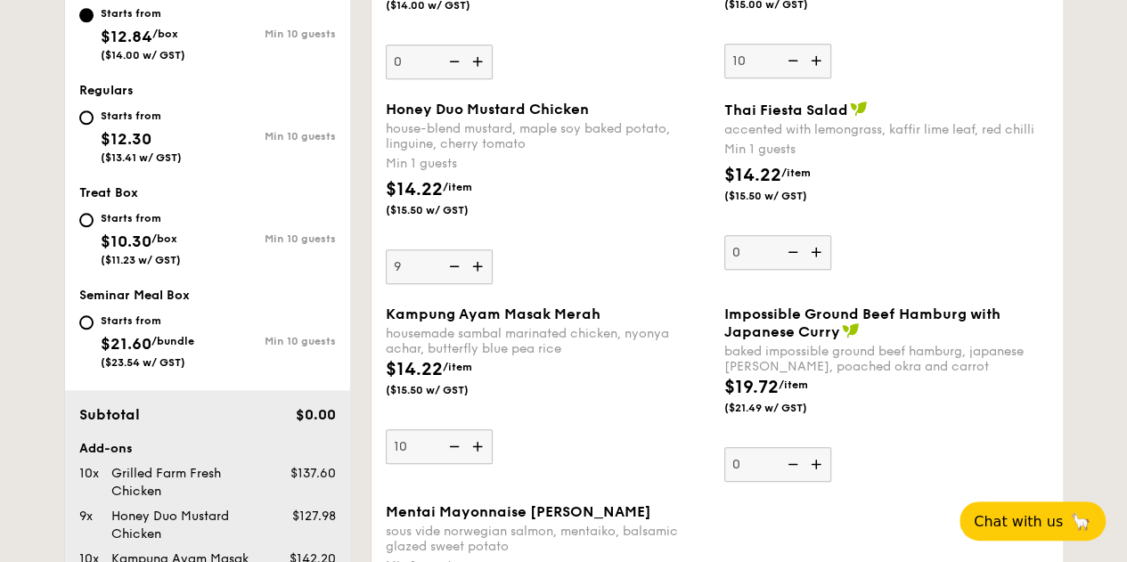
type input "10"
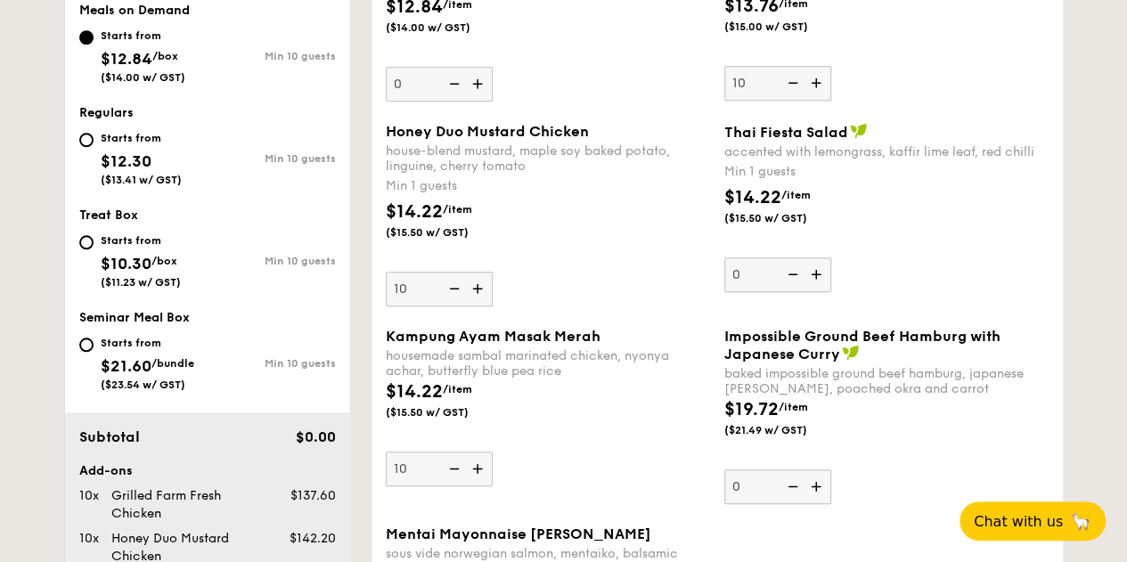
scroll to position [664, 0]
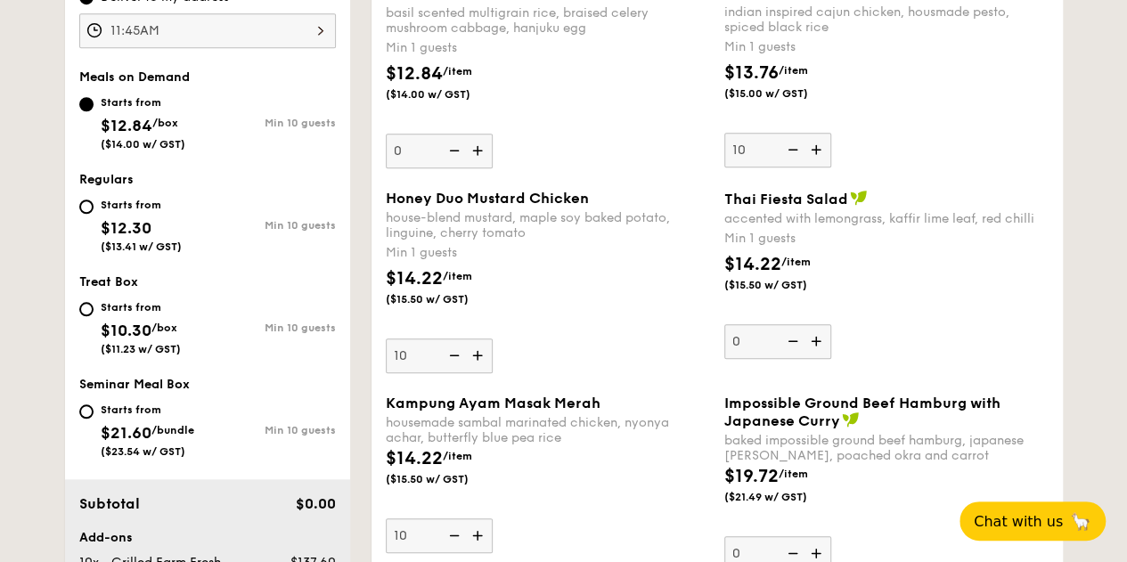
click at [801, 158] on img at bounding box center [791, 150] width 27 height 34
click at [801, 158] on input "10" at bounding box center [777, 150] width 107 height 35
click at [820, 163] on img at bounding box center [817, 150] width 27 height 34
click at [820, 163] on input "9" at bounding box center [777, 150] width 107 height 35
click at [820, 163] on img at bounding box center [817, 150] width 27 height 34
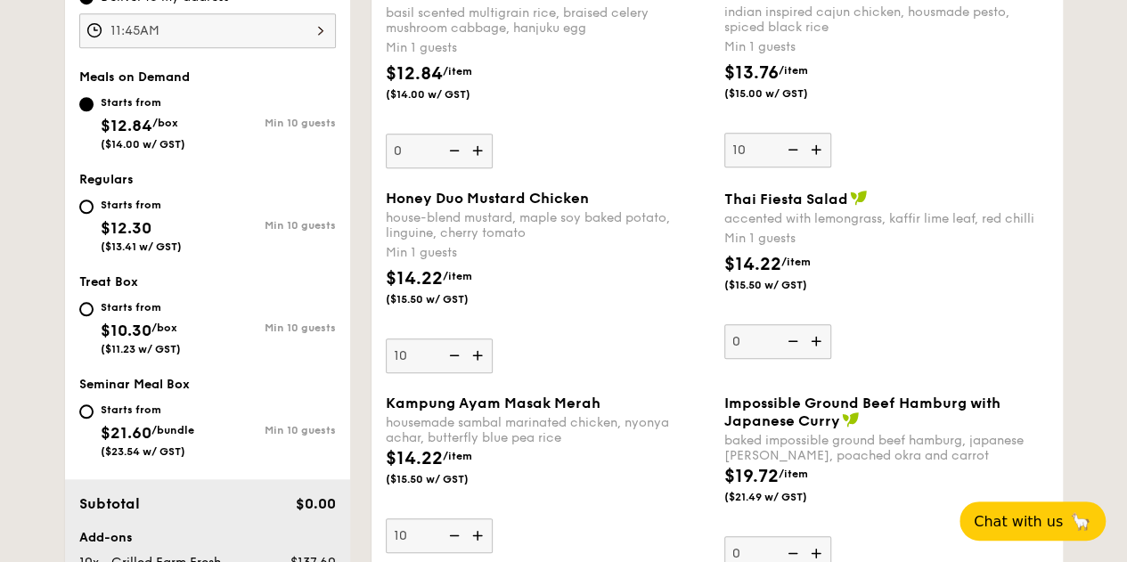
click at [820, 163] on input "10" at bounding box center [777, 150] width 107 height 35
click at [820, 163] on img at bounding box center [817, 150] width 27 height 34
click at [820, 163] on input "11" at bounding box center [777, 150] width 107 height 35
type input "12"
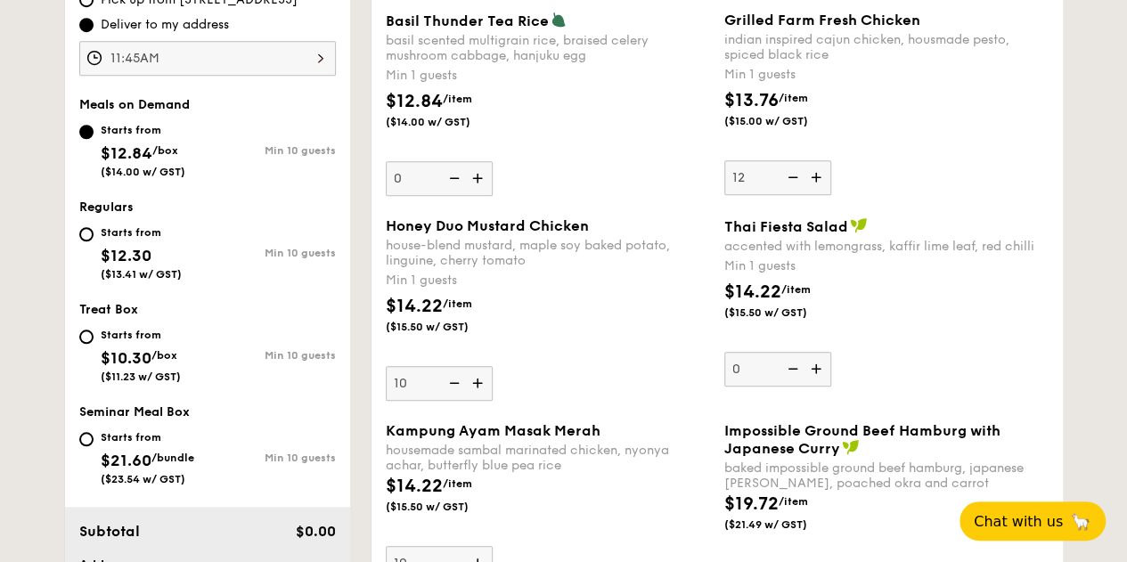
scroll to position [575, 0]
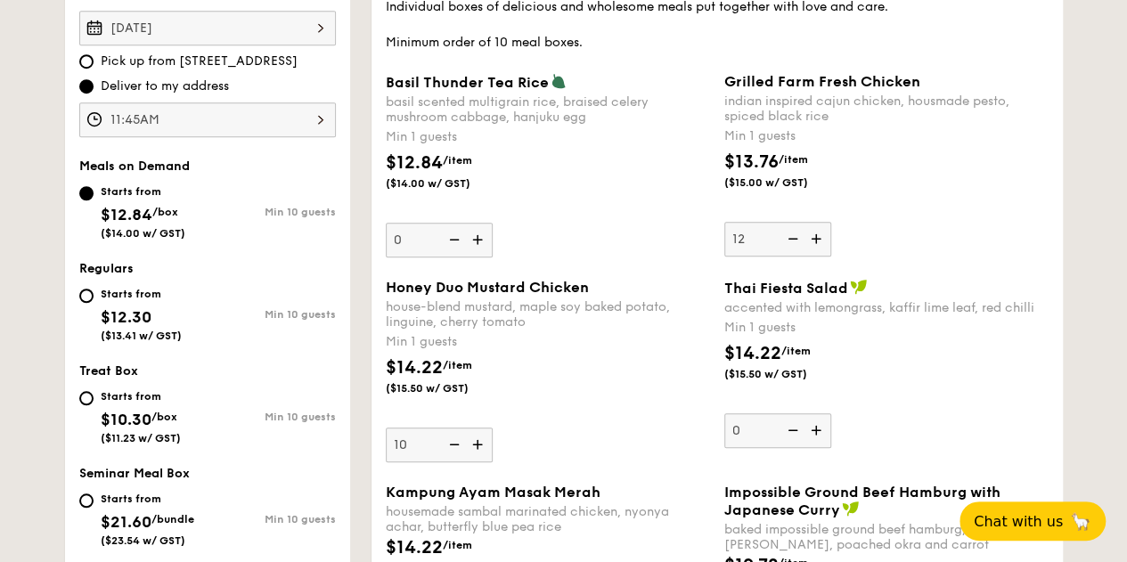
click at [915, 211] on div "$13.76 /item ($15.00 w/ GST)" at bounding box center [886, 180] width 339 height 62
click at [831, 222] on input "12" at bounding box center [777, 239] width 107 height 35
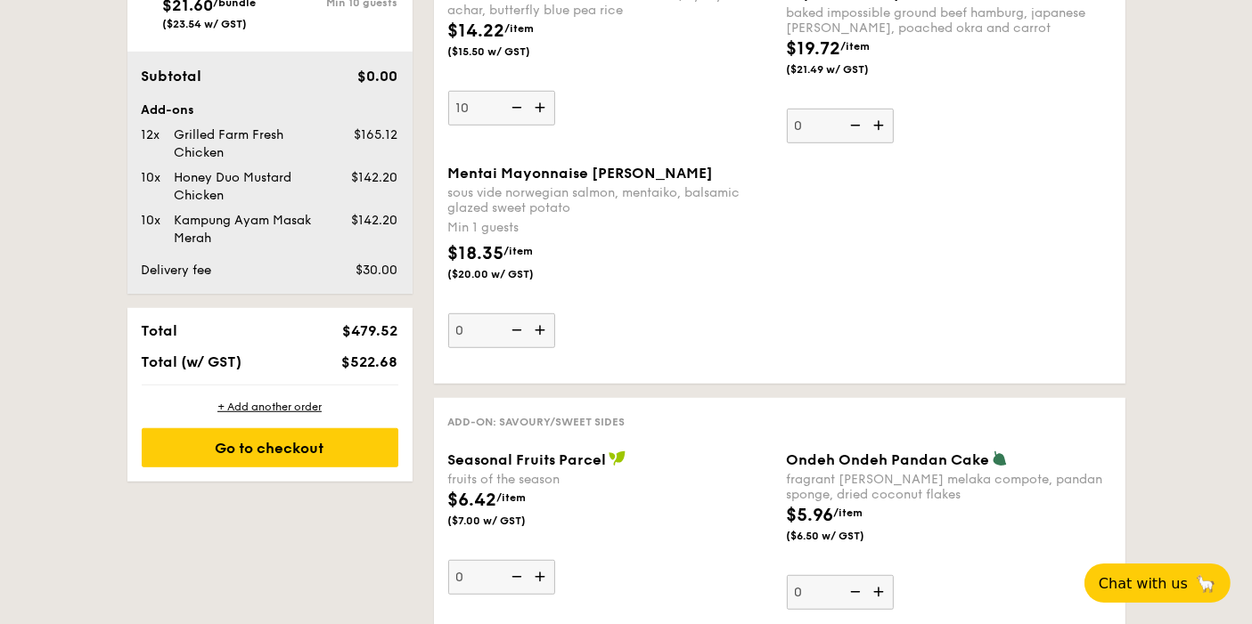
scroll to position [1102, 0]
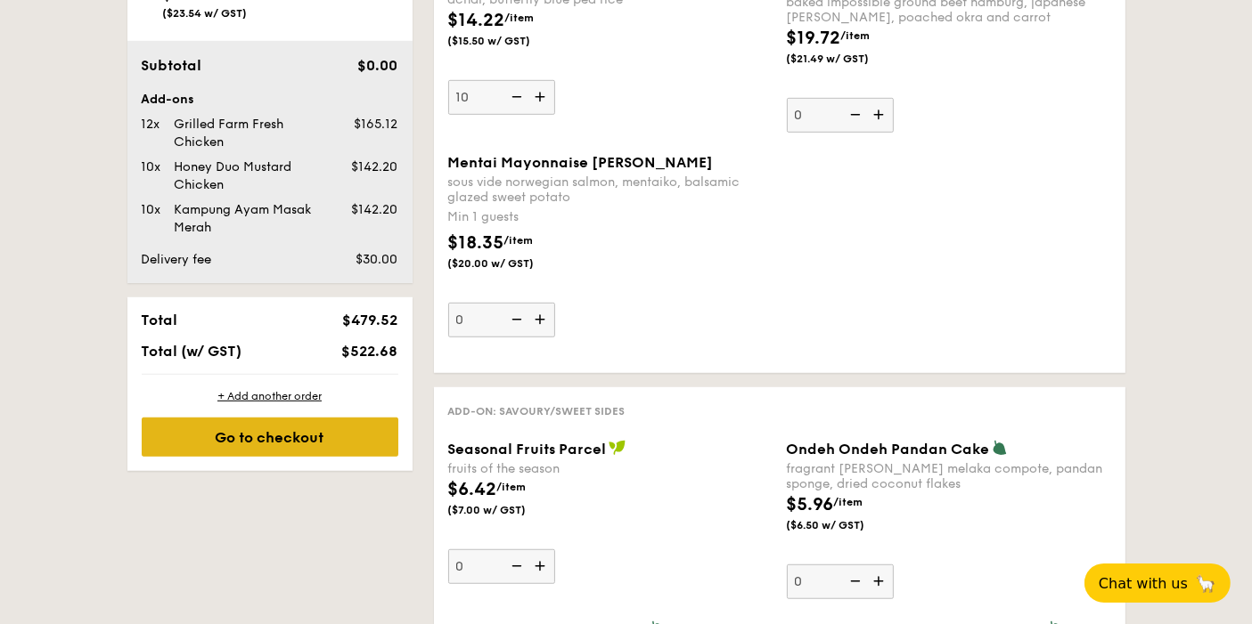
click at [325, 434] on div "Go to checkout" at bounding box center [270, 437] width 257 height 39
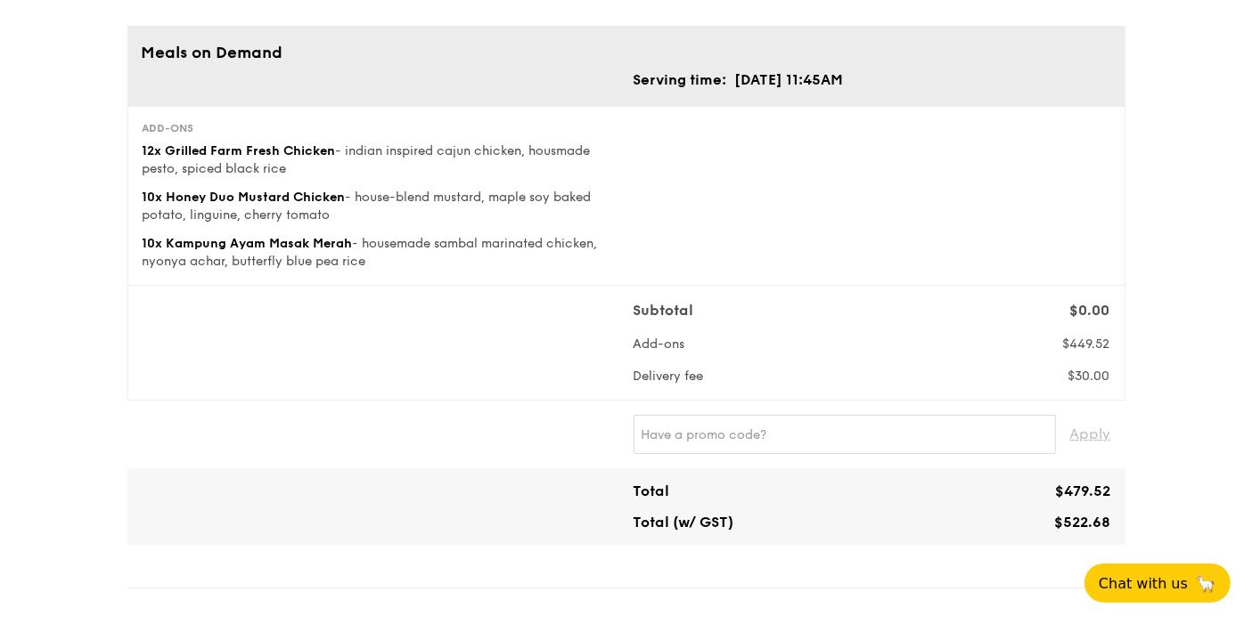
scroll to position [198, 0]
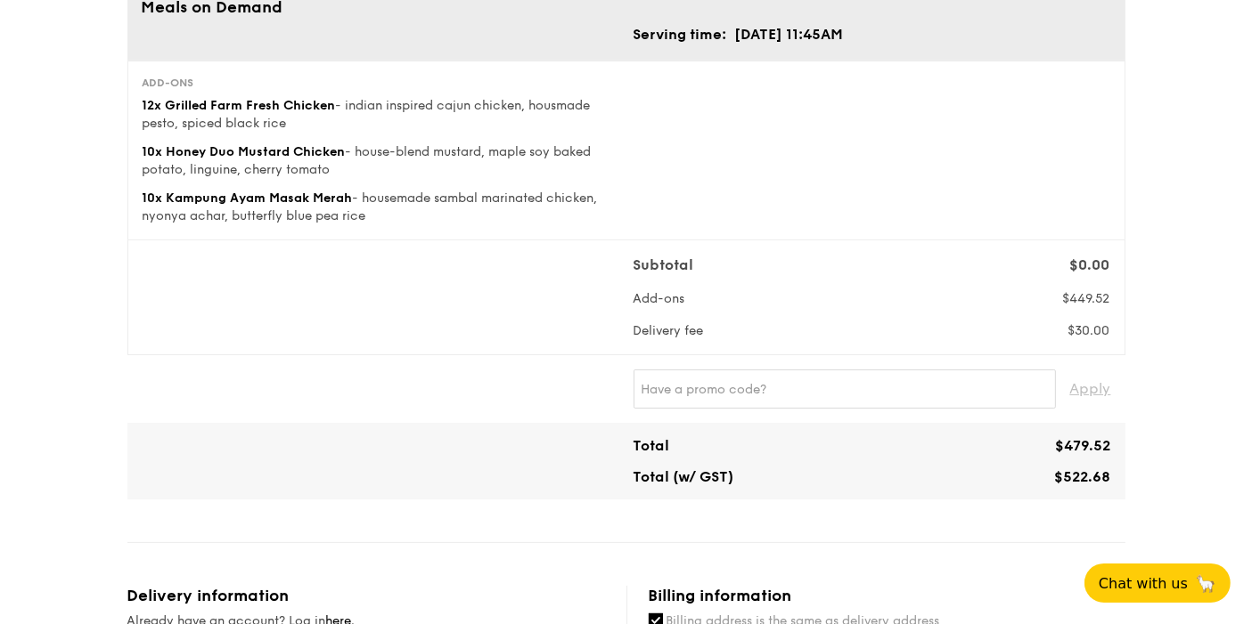
drag, startPoint x: 657, startPoint y: 312, endPoint x: 1099, endPoint y: 347, distance: 444.1
click at [1101, 345] on div "Subtotal $0.00 Add-ons $449.52 Delivery fee $30.00" at bounding box center [626, 298] width 998 height 115
click at [1095, 339] on div "Subtotal $0.00 Add-ons $449.52 Delivery fee $30.00" at bounding box center [626, 298] width 998 height 115
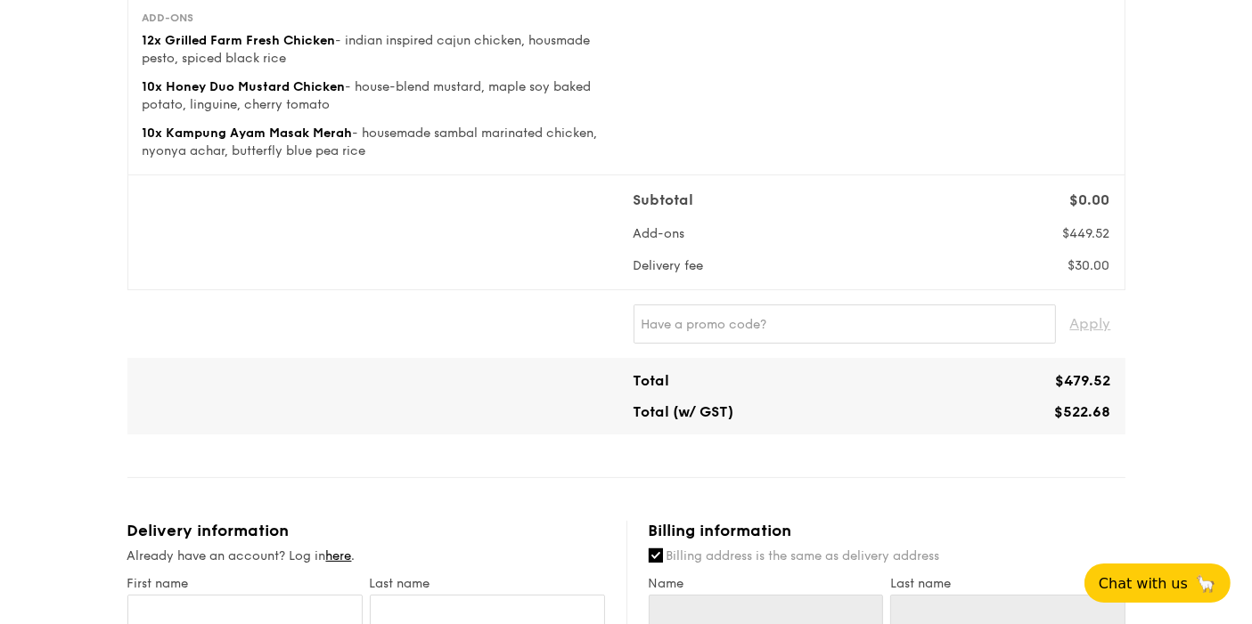
scroll to position [264, 0]
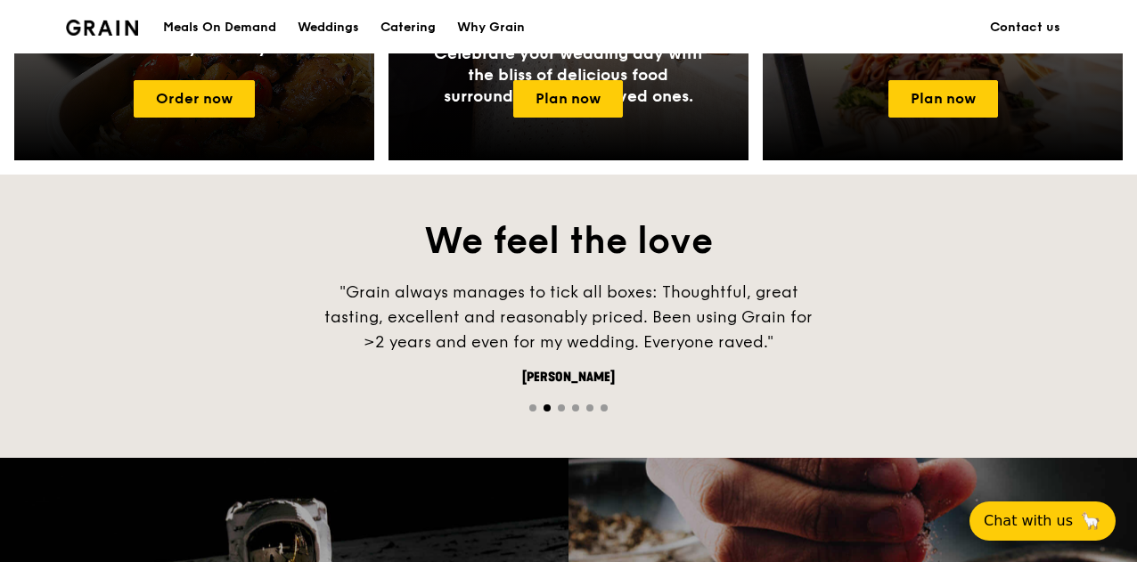
scroll to position [1862, 0]
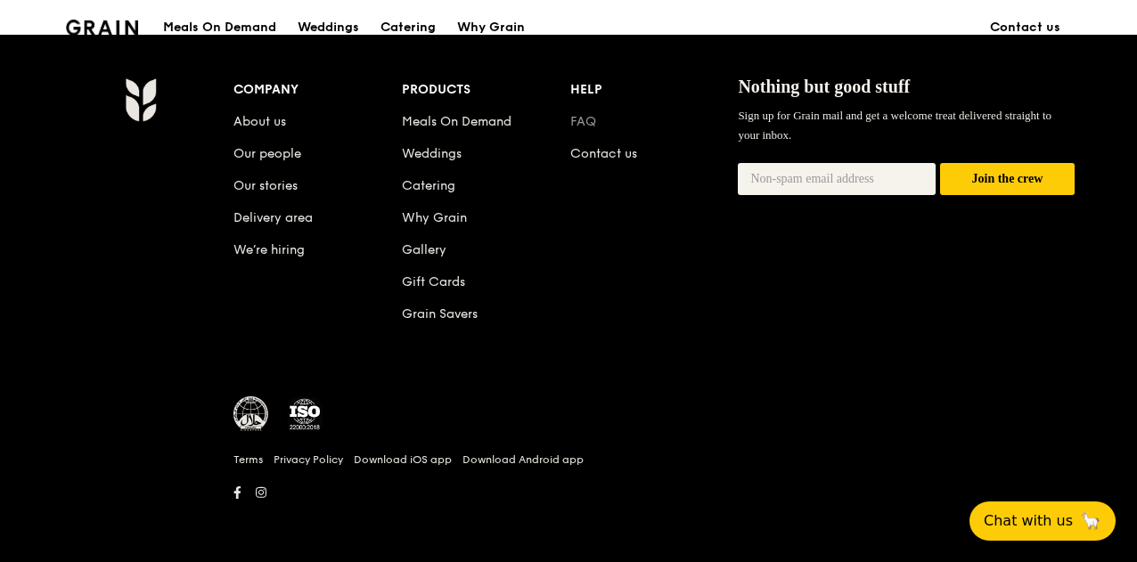
click at [593, 125] on link "FAQ" at bounding box center [583, 121] width 26 height 15
